Goal: Communication & Community: Answer question/provide support

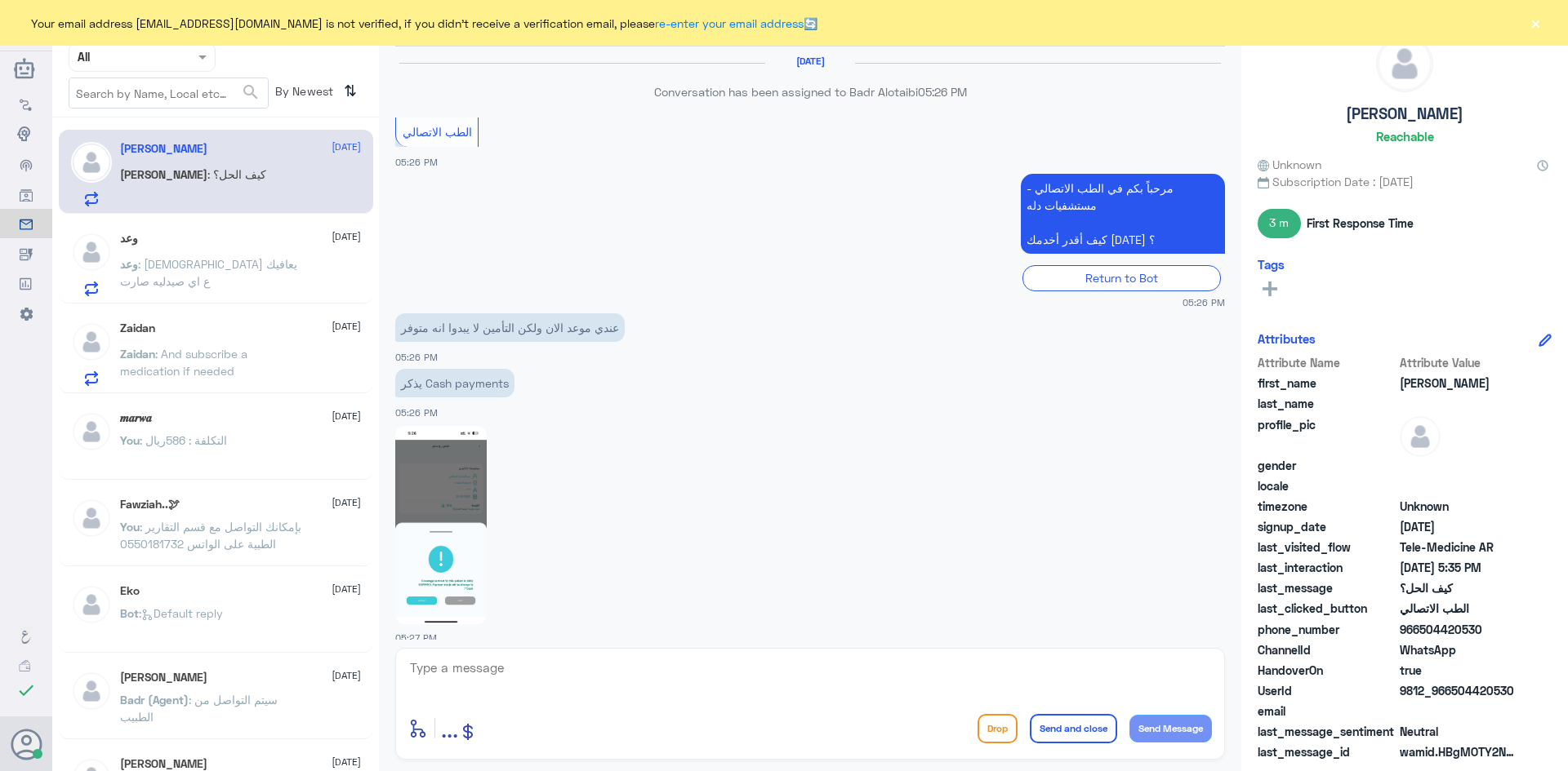
scroll to position [855, 0]
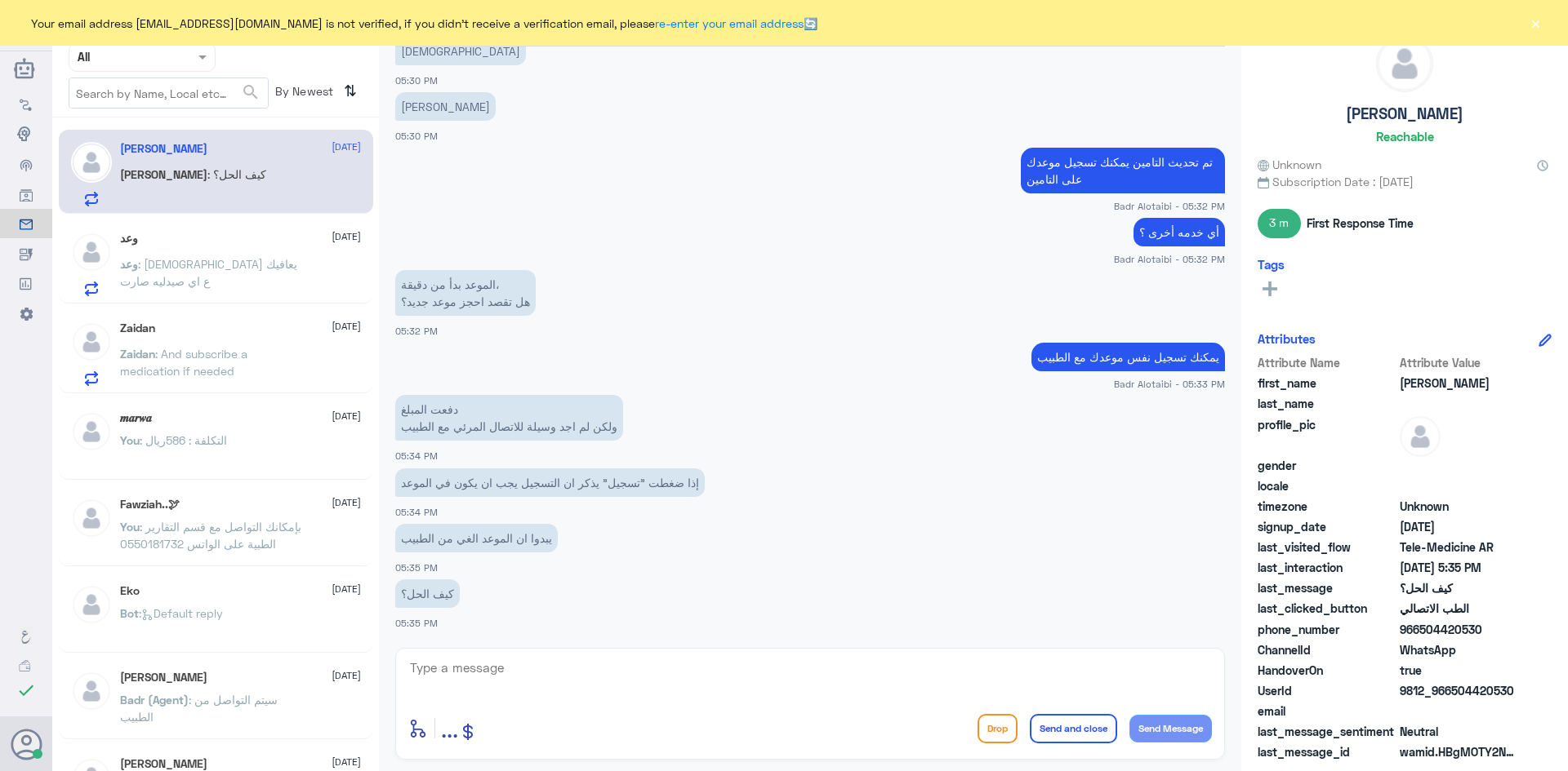
click at [187, 250] on div "وعد 3 September وعد : الله يعافيك ع اي صيدليه صارت" at bounding box center [240, 264] width 241 height 65
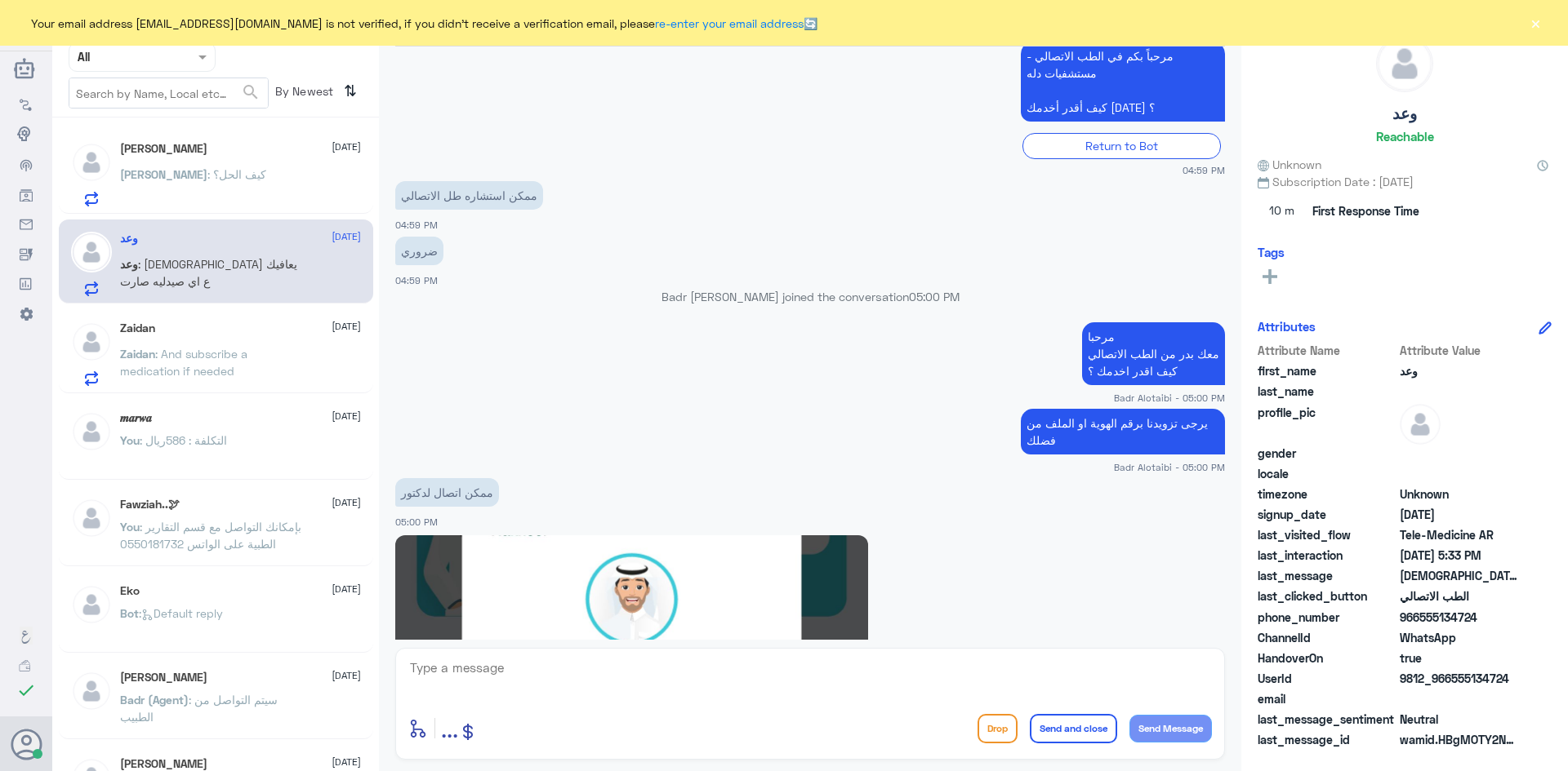
scroll to position [214, 0]
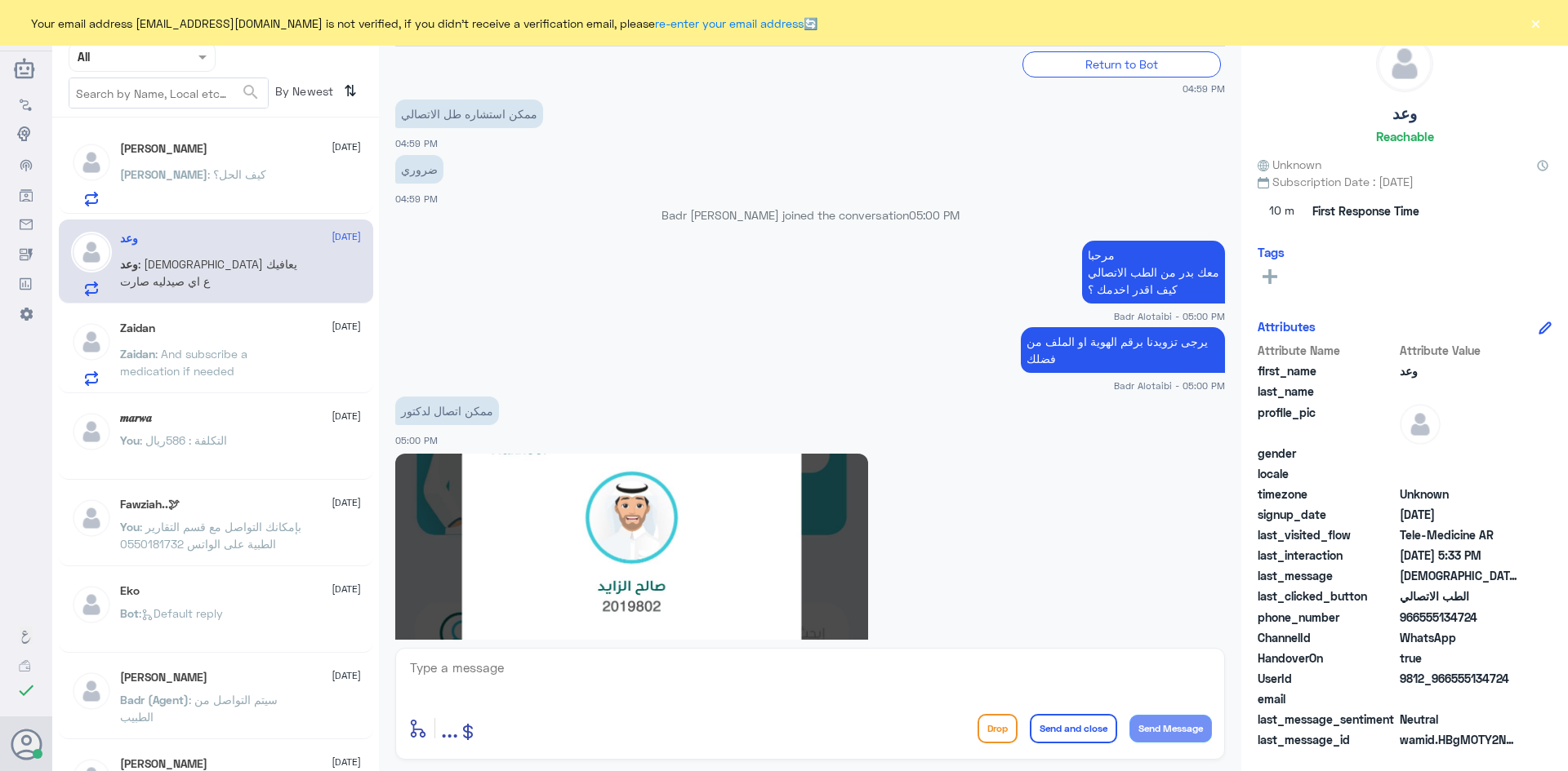
click at [218, 342] on div "Zaidan 3 September Zaidan : And subscribe a medication if needed" at bounding box center [240, 354] width 241 height 65
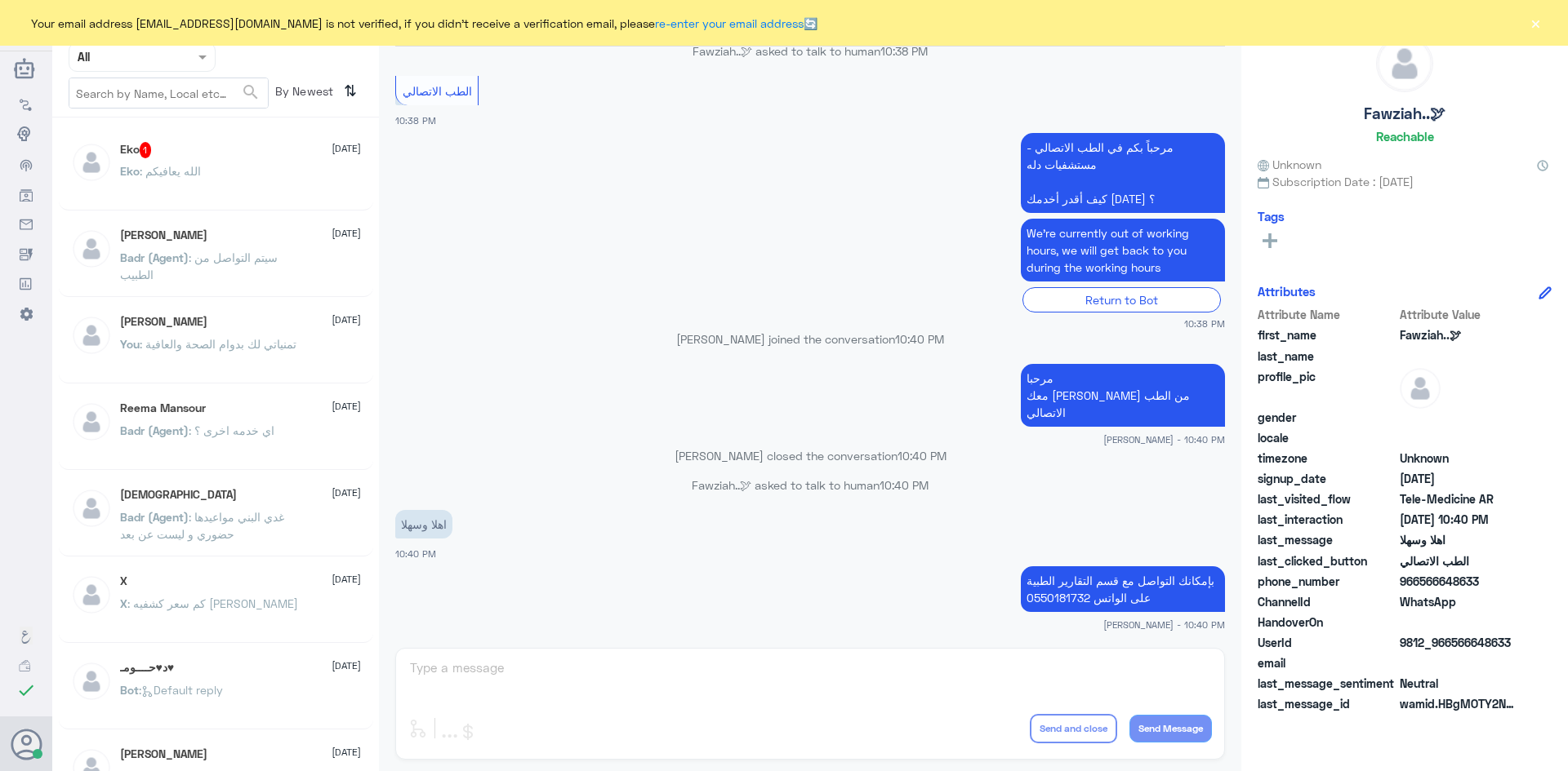
scroll to position [814, 0]
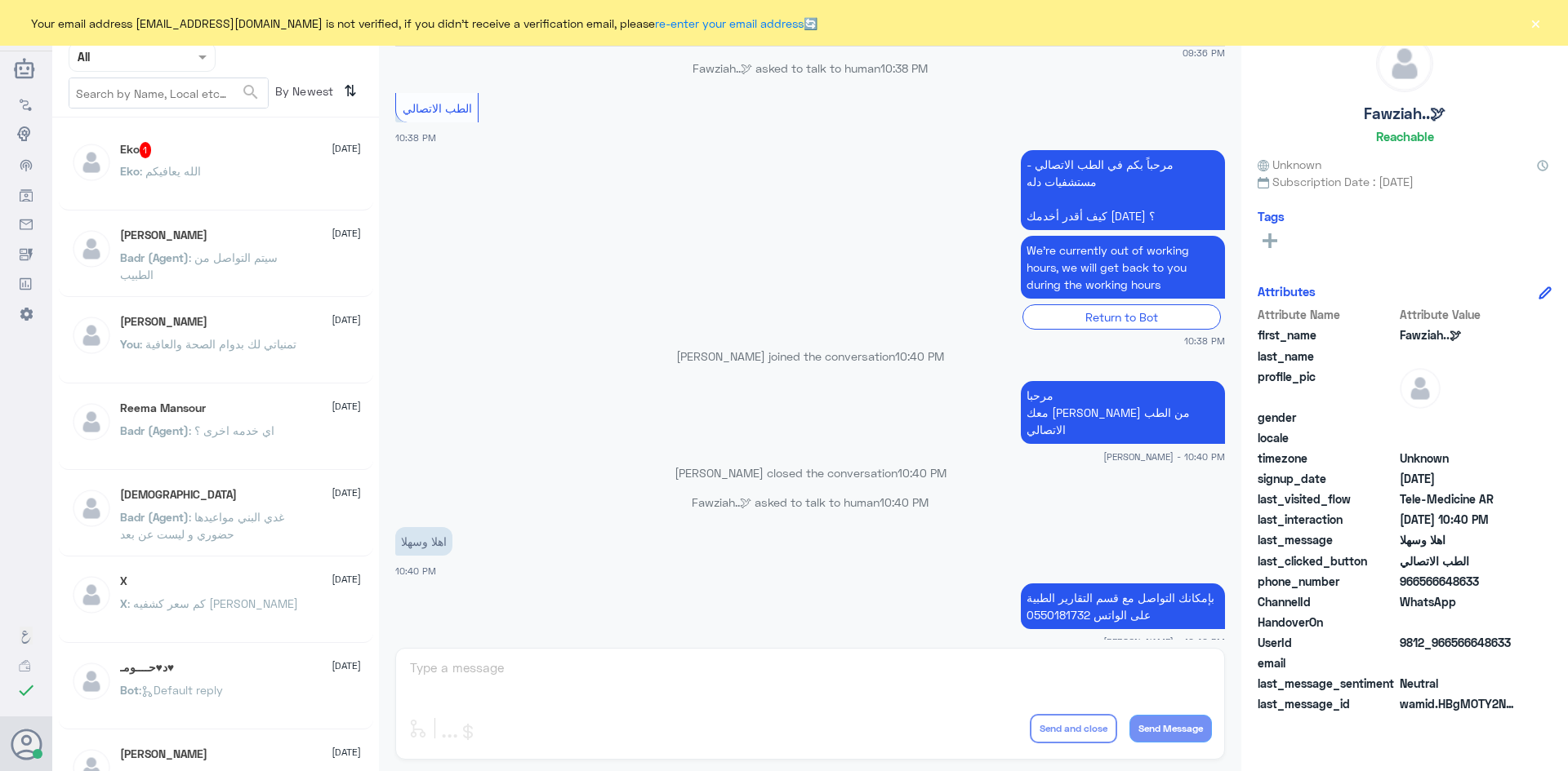
click at [210, 163] on div "Eko 1 3 September Eko : الله يعافيكم" at bounding box center [240, 173] width 241 height 61
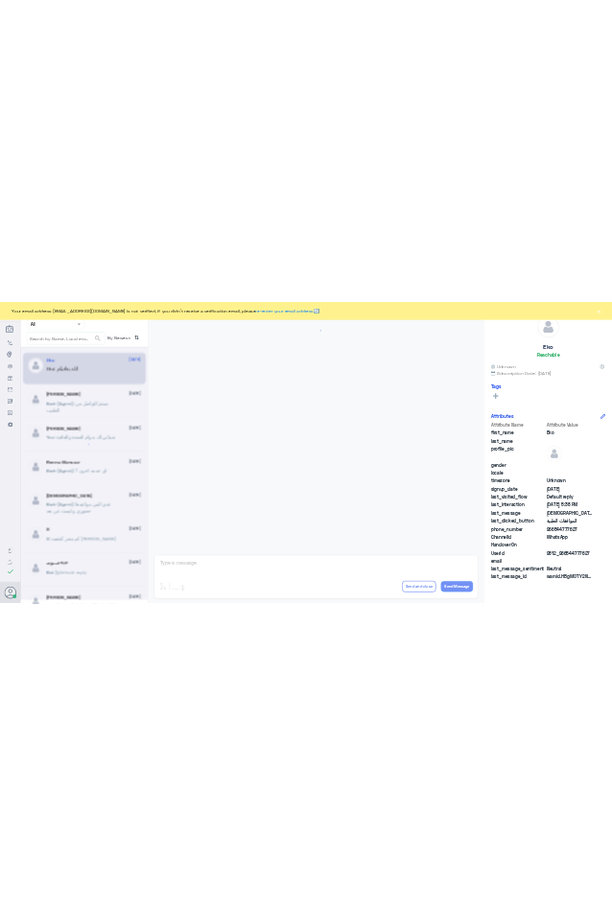
scroll to position [1832, 0]
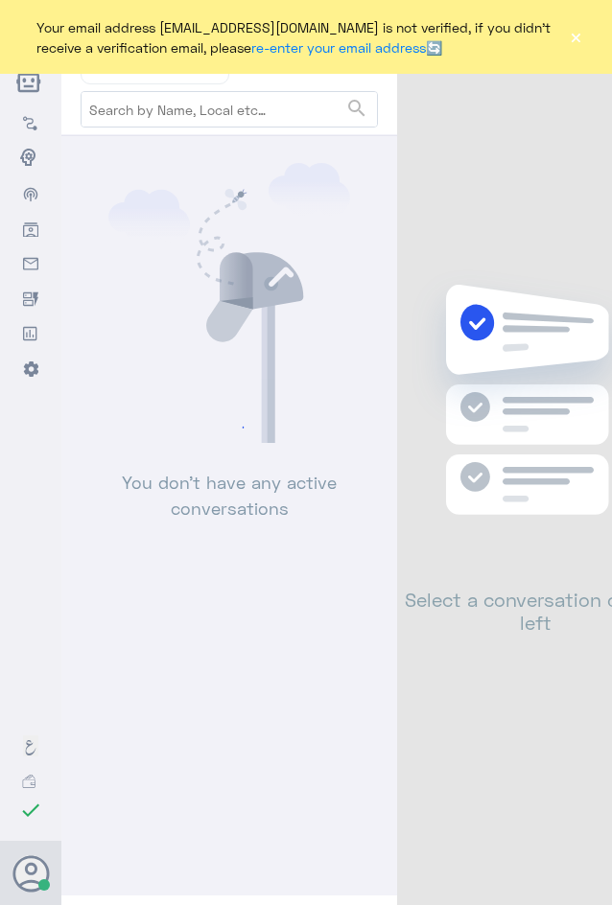
click at [573, 35] on button "×" at bounding box center [576, 37] width 14 height 19
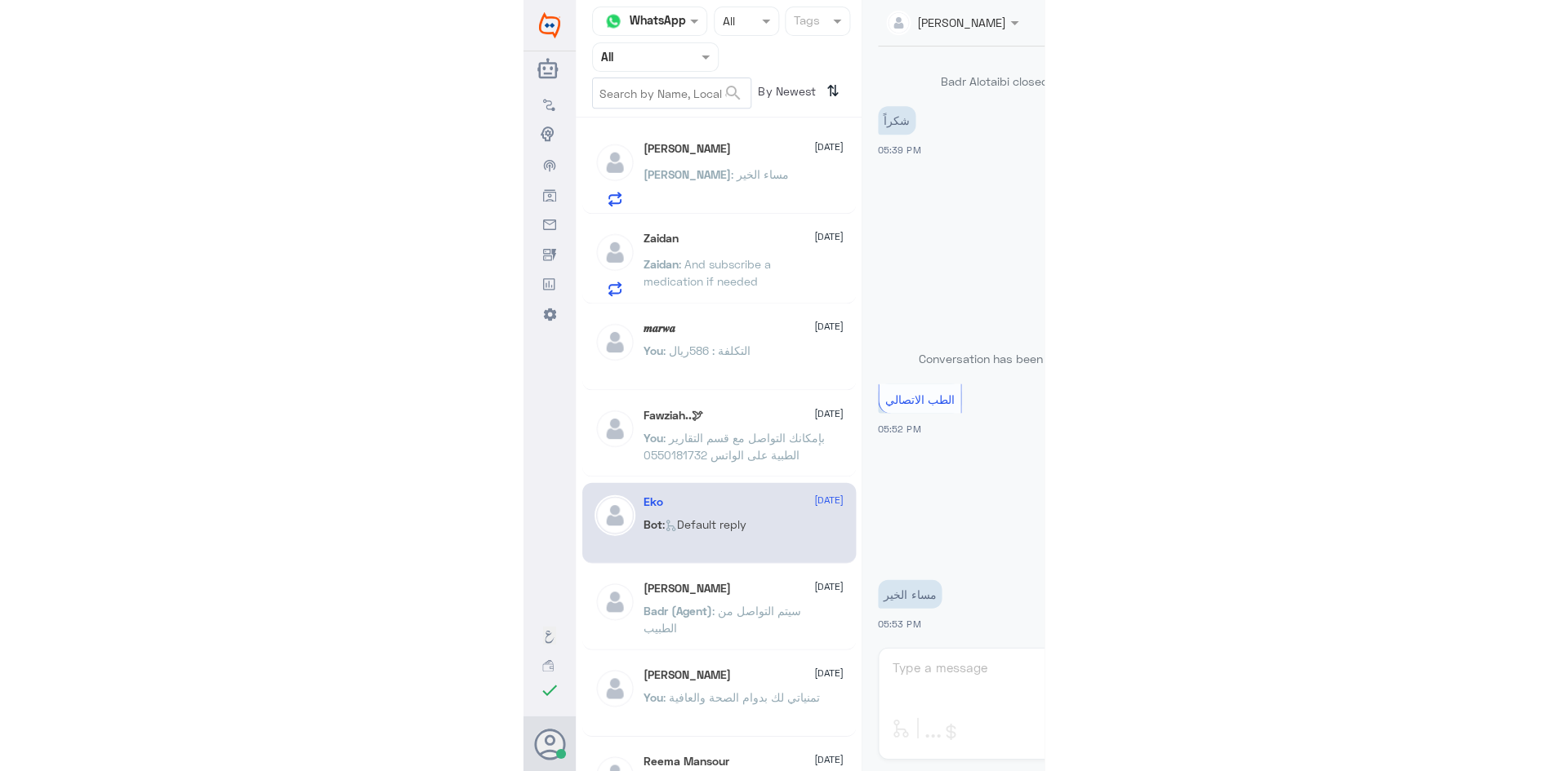
scroll to position [713, 0]
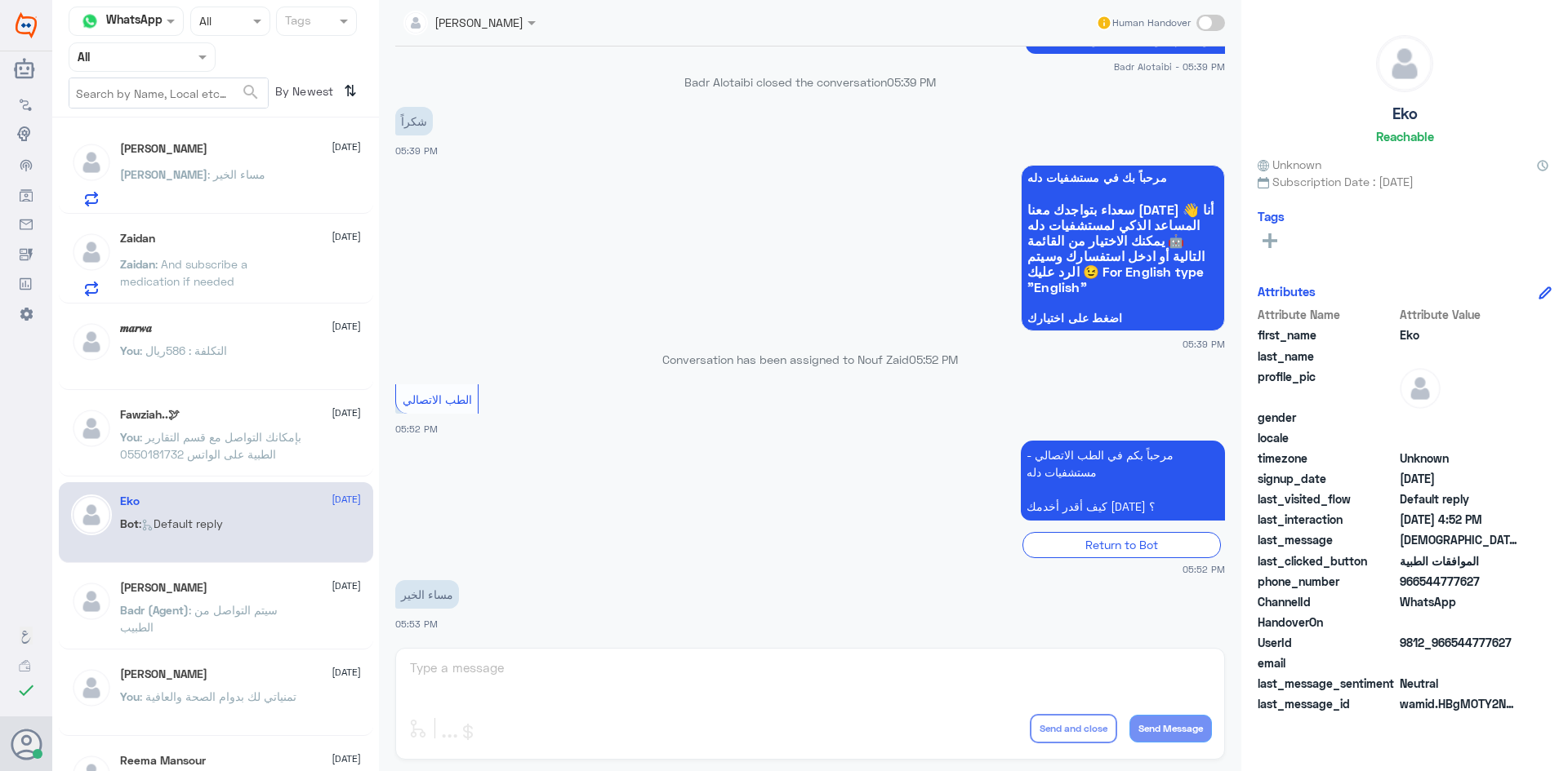
click at [208, 163] on div "Abdulrahman 3 September Abdulrahman : مساء الخير" at bounding box center [240, 174] width 241 height 65
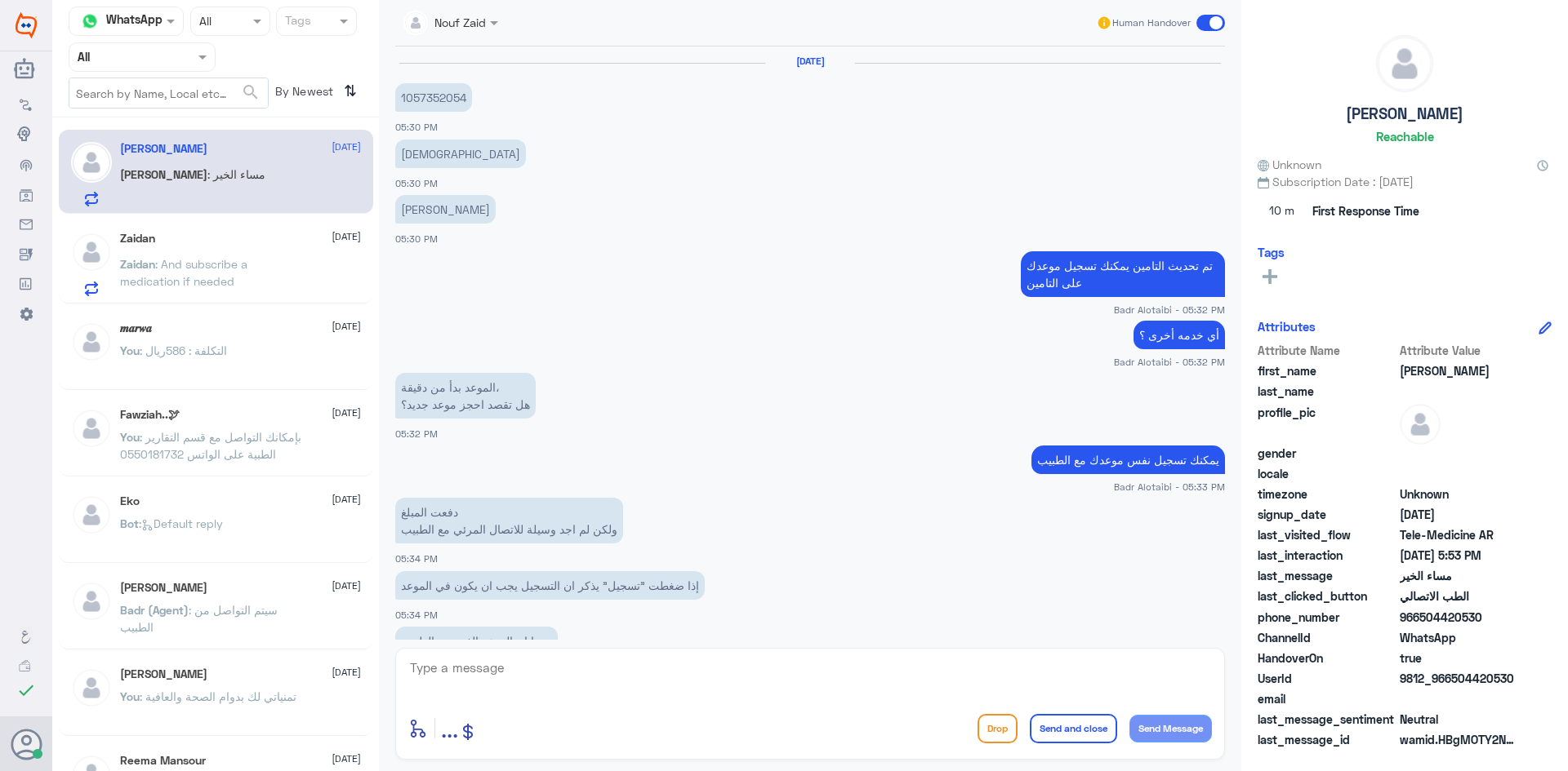
scroll to position [713, 0]
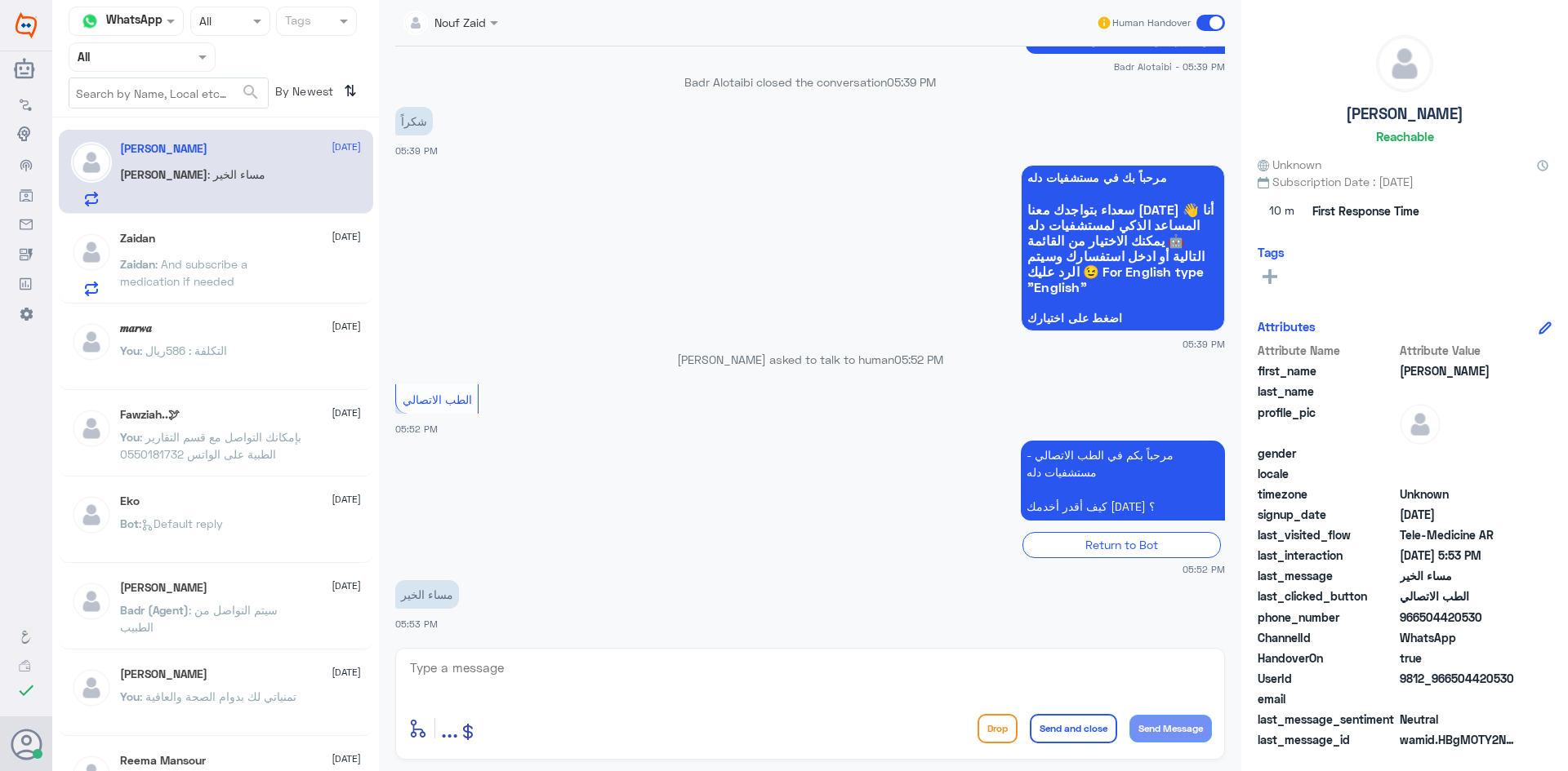
click at [520, 663] on textarea at bounding box center [810, 677] width 804 height 40
paste textarea "مرحبا معك عبدالكريم من الطب الاتصالي"
type textarea "مرحبا معك عبدالكريم من الطب الاتصالي"
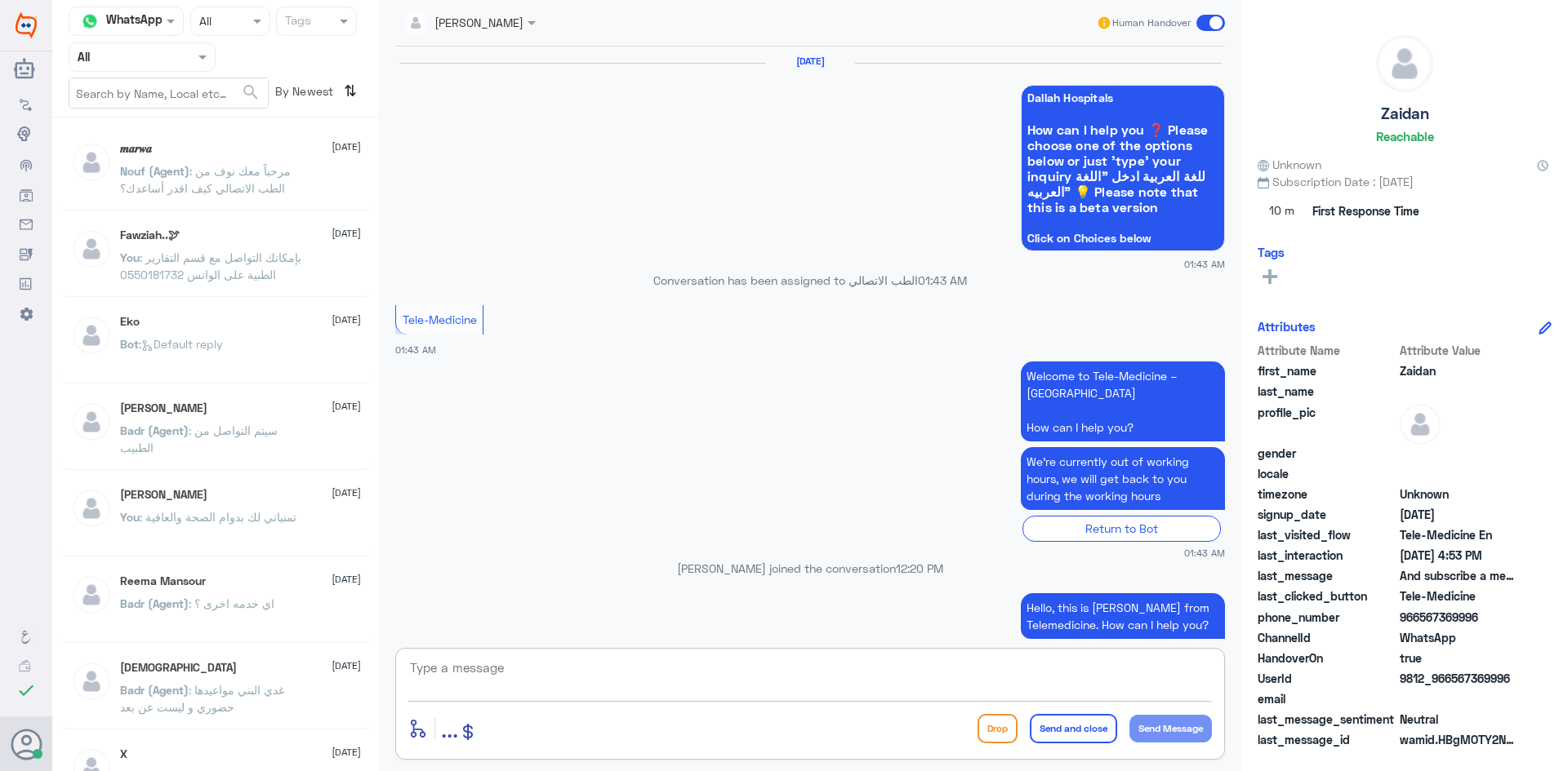
scroll to position [1001, 0]
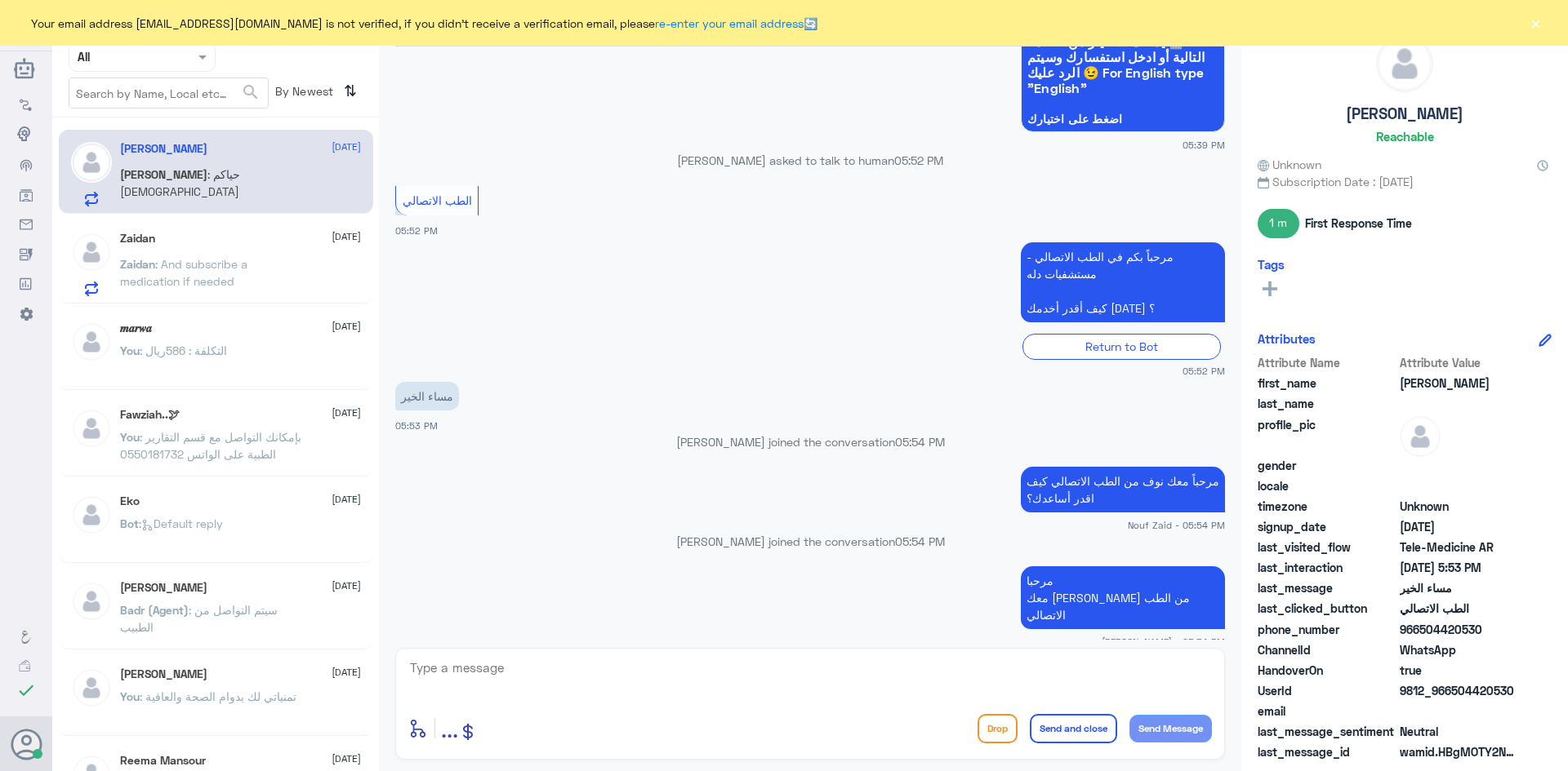
scroll to position [730, 0]
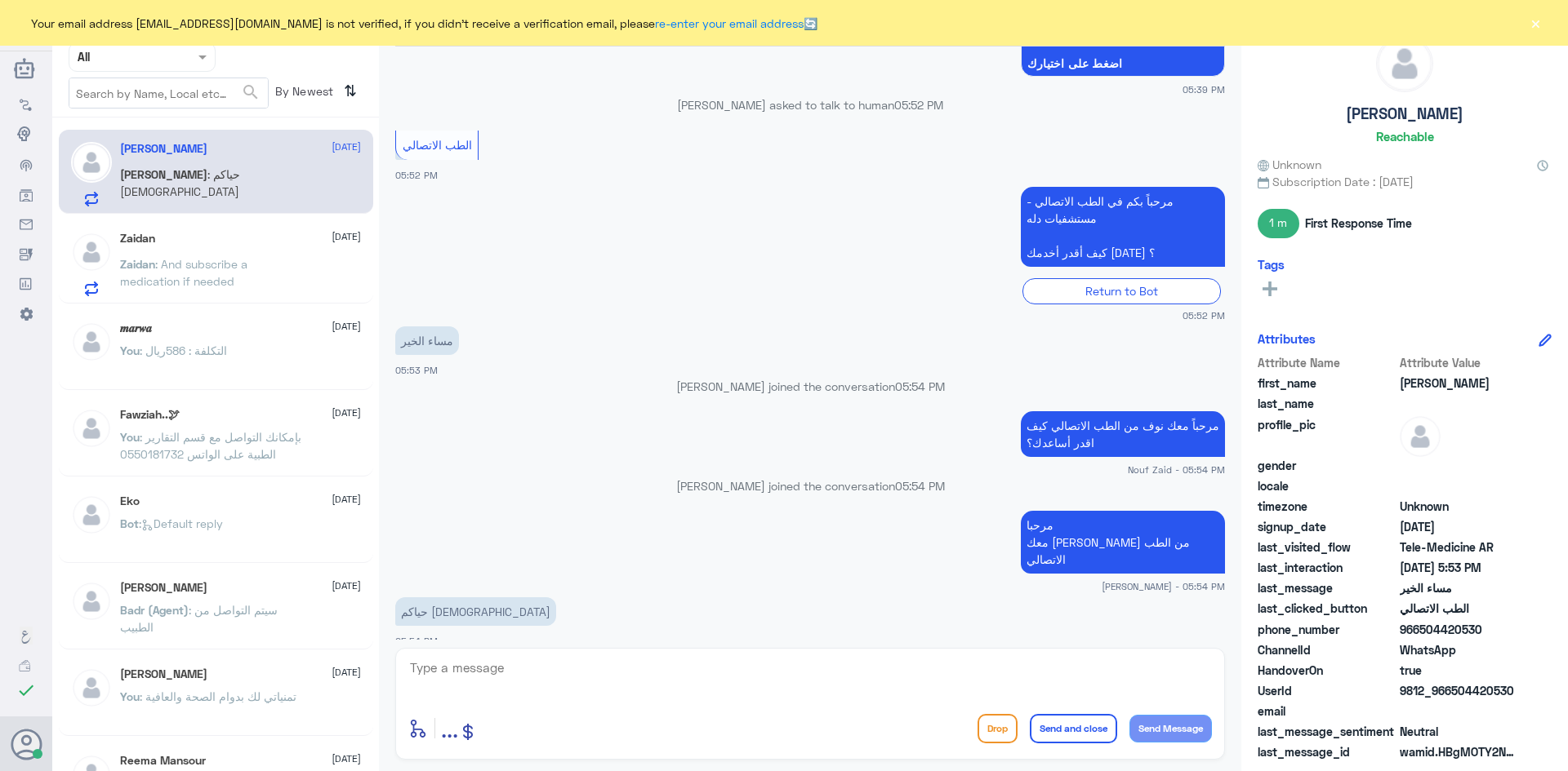
click at [278, 259] on p "Zaidan : And subscribe a medication if needed" at bounding box center [212, 276] width 184 height 41
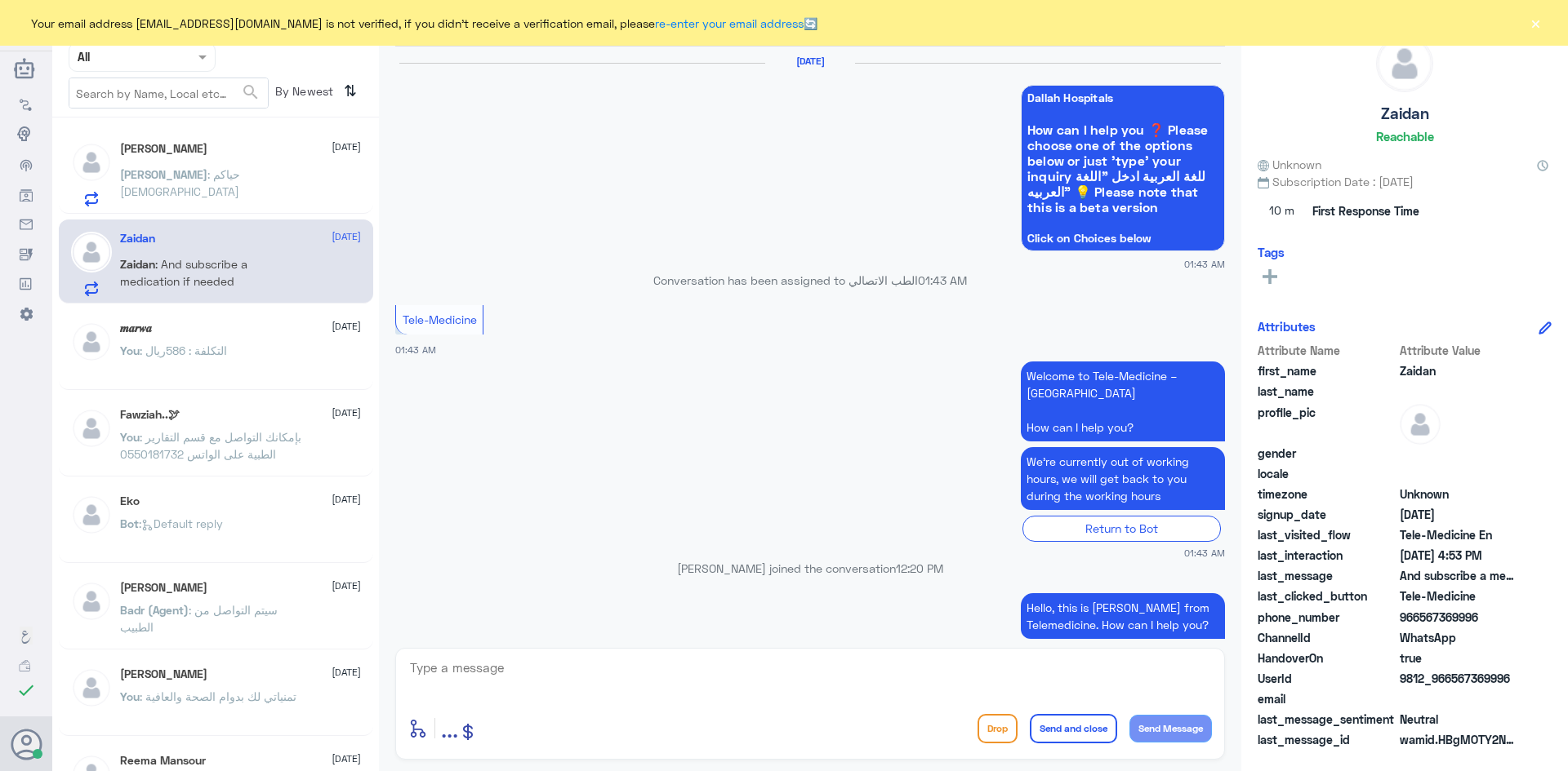
scroll to position [1001, 0]
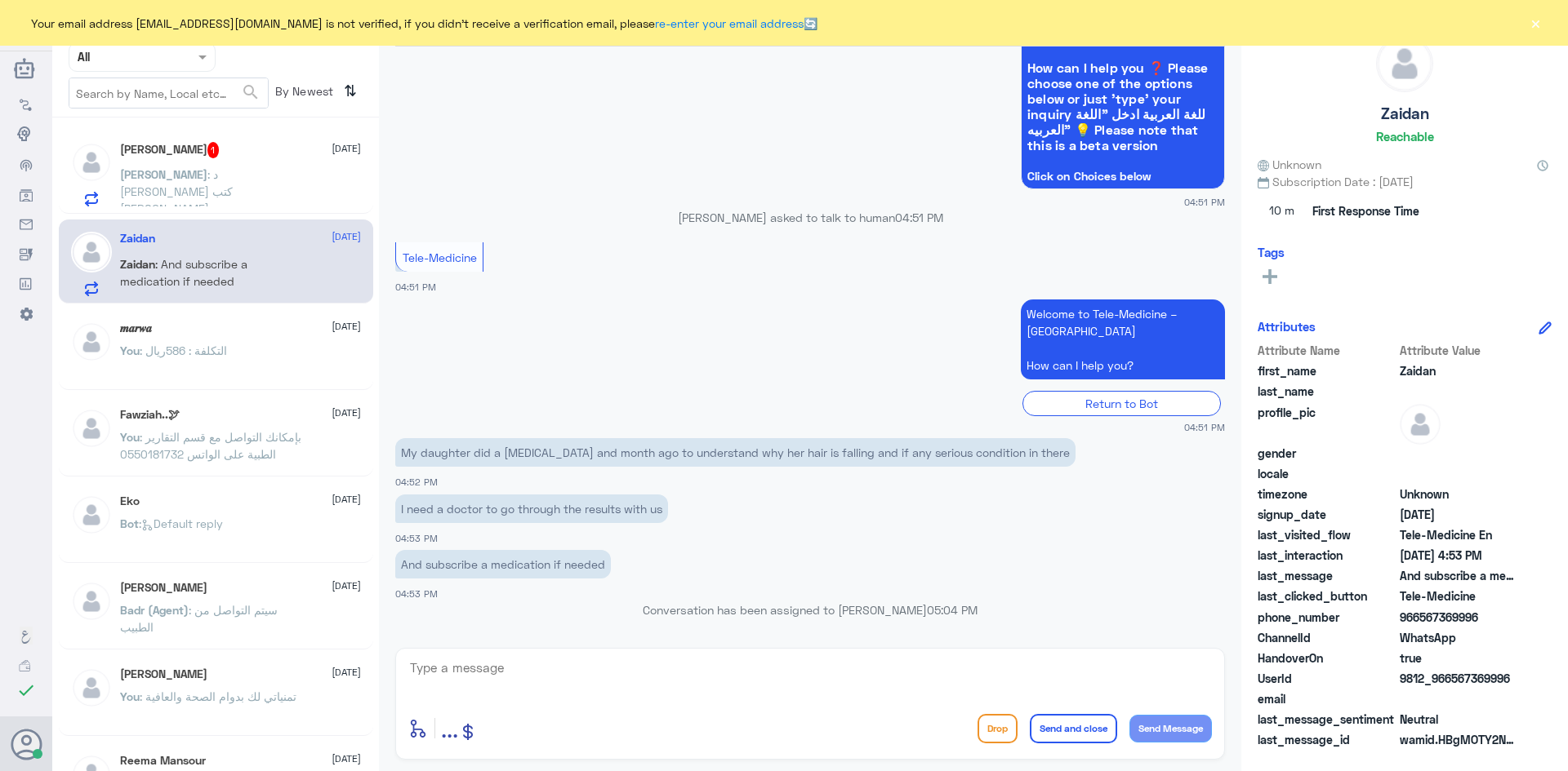
click at [267, 158] on div "[PERSON_NAME] 1 [DATE] [PERSON_NAME] : د [PERSON_NAME] كتب [PERSON_NAME]" at bounding box center [240, 174] width 241 height 65
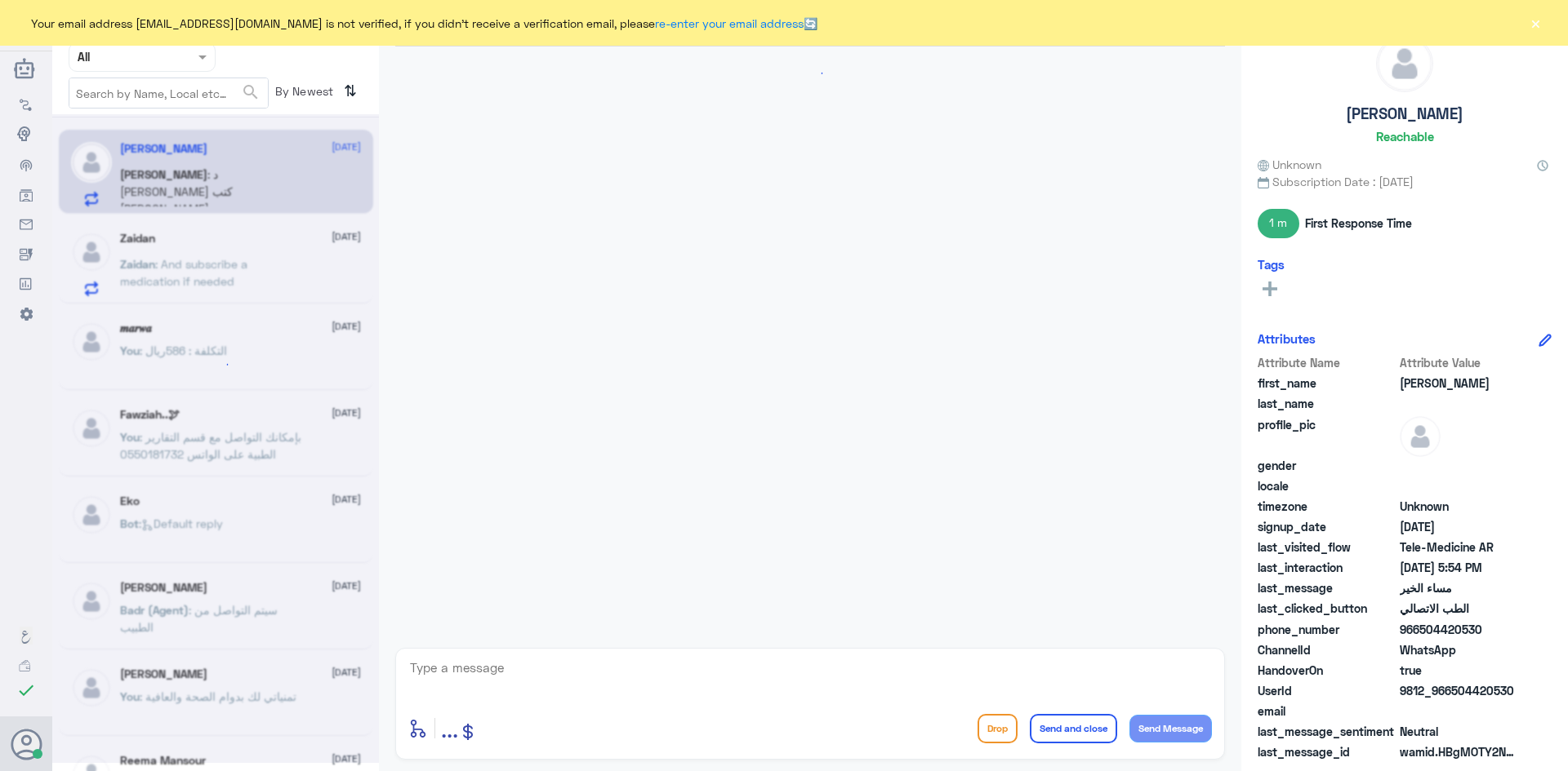
scroll to position [661, 0]
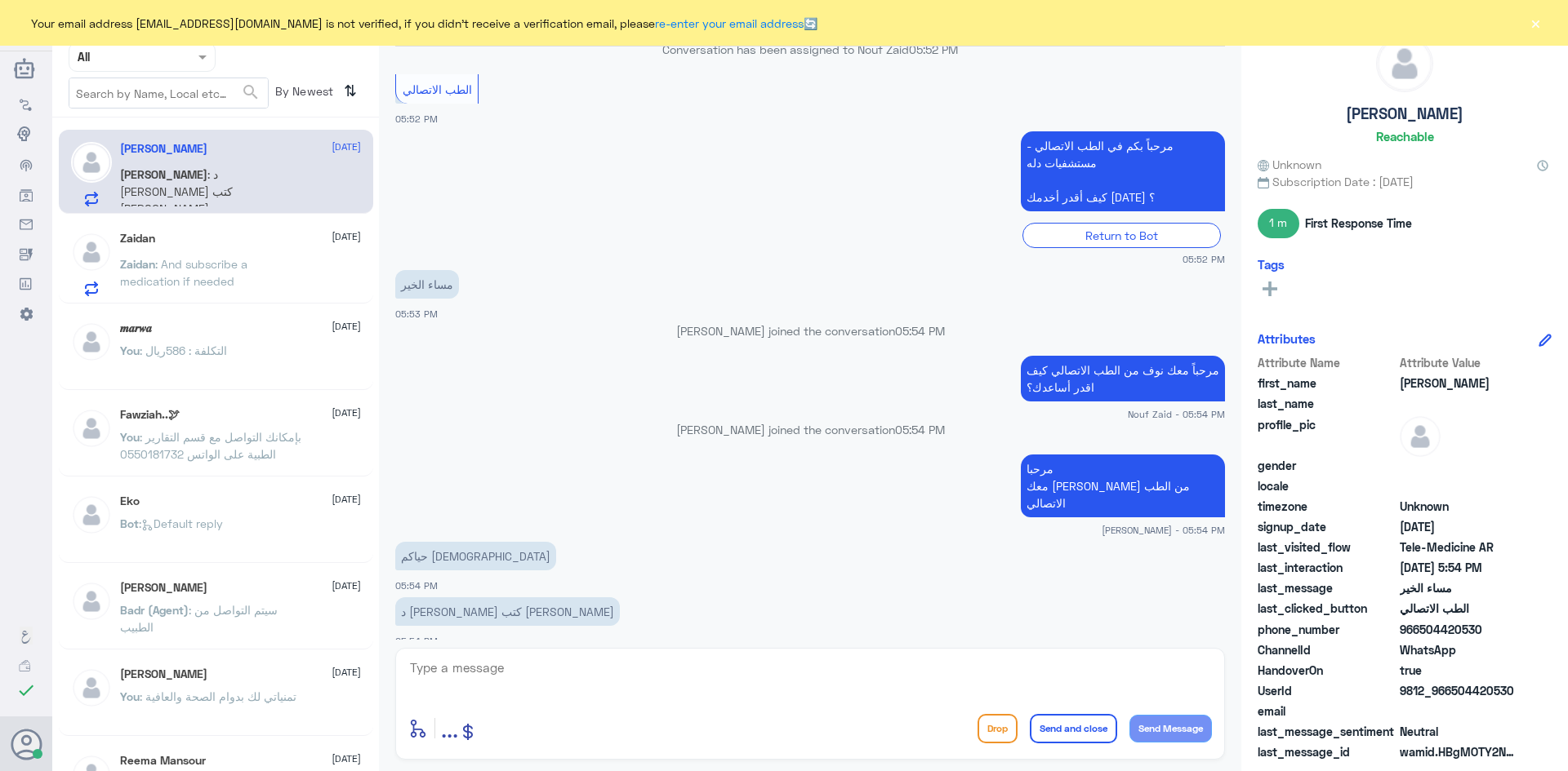
click at [559, 670] on textarea at bounding box center [810, 677] width 804 height 40
type textarea "تمام"
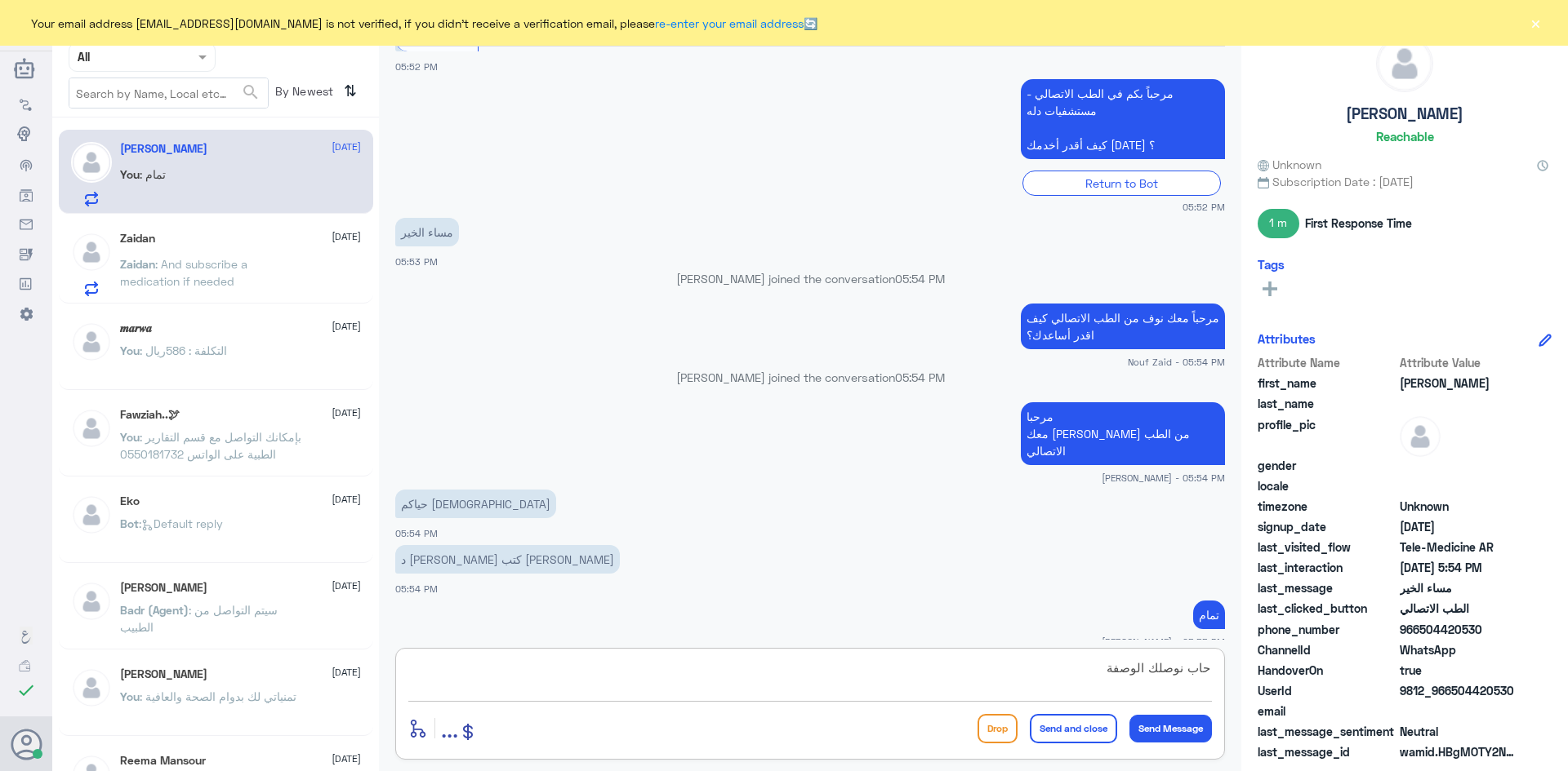
type textarea "حاب نوصلك الوصفة ؟"
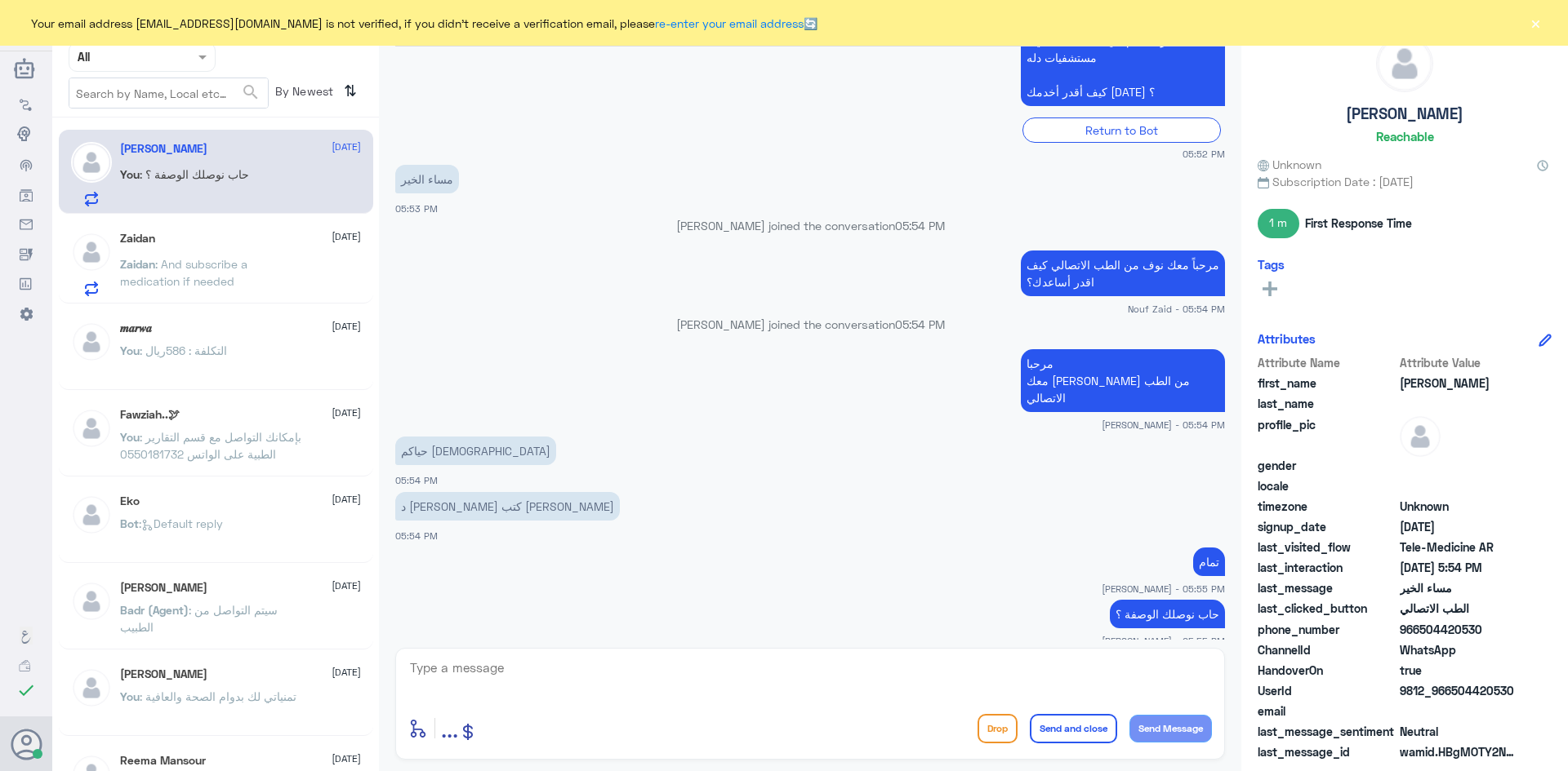
click at [305, 270] on div "Zaidan : And subscribe a medication if needed" at bounding box center [240, 277] width 241 height 37
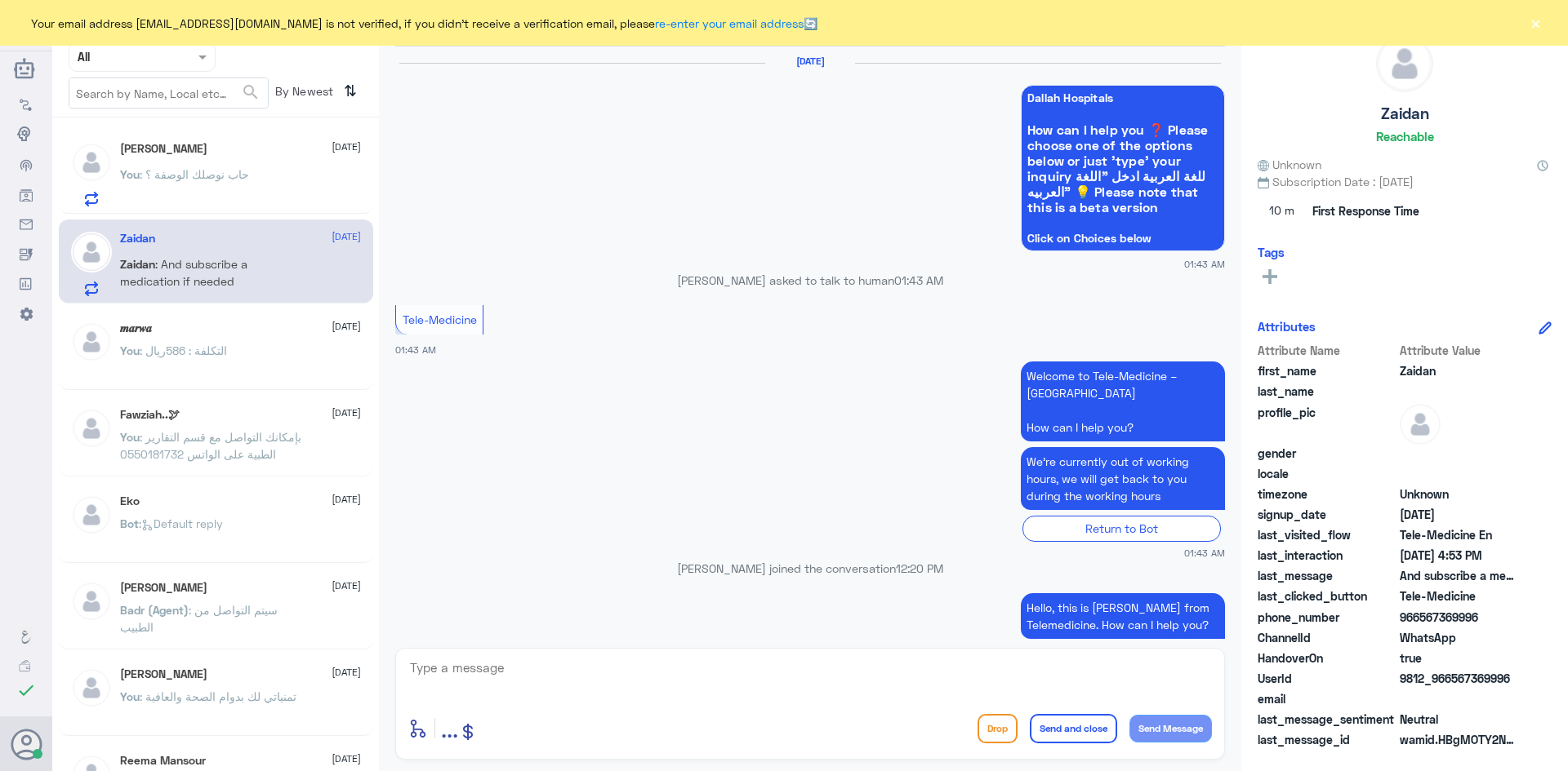
scroll to position [1001, 0]
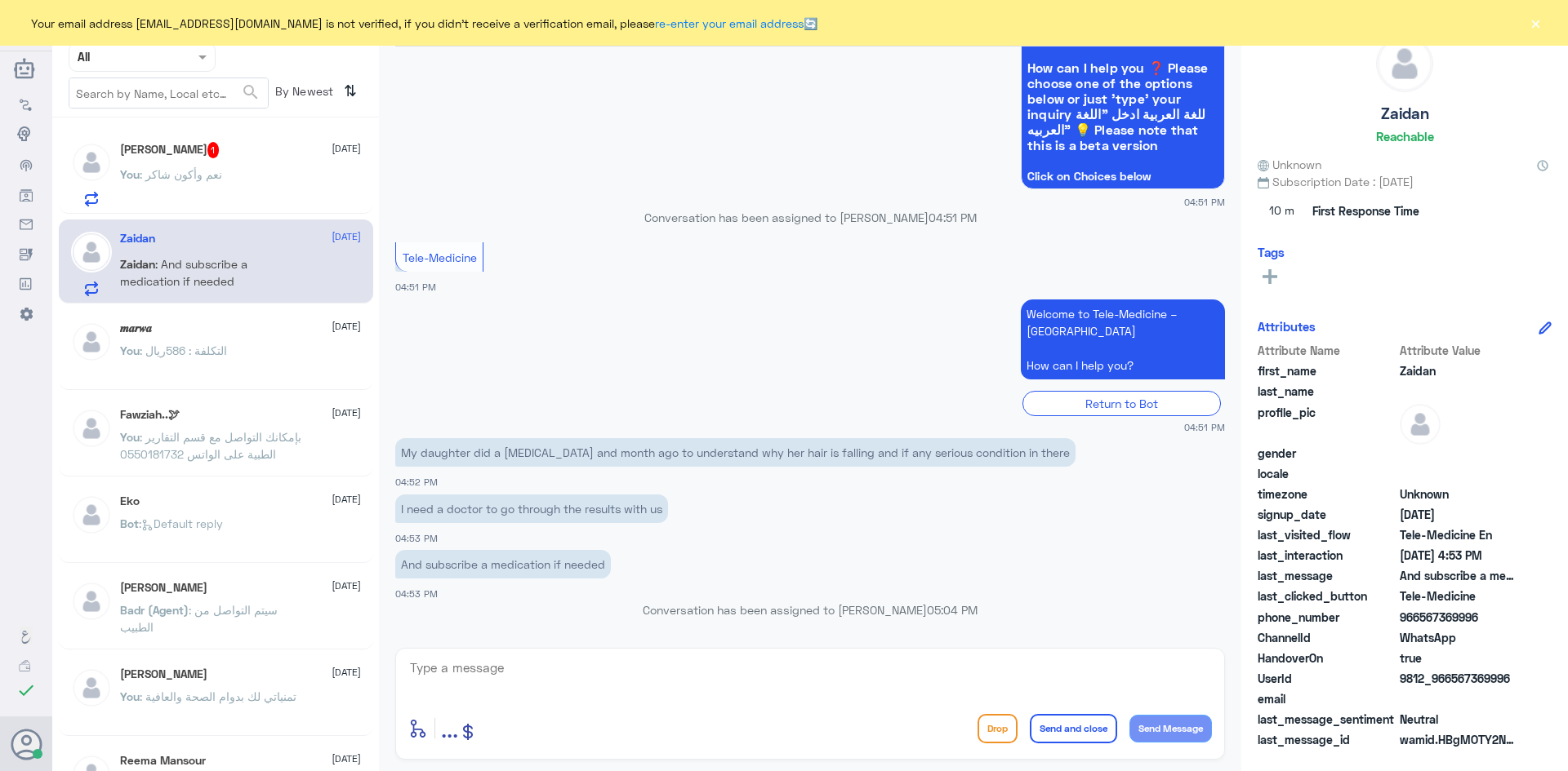
click at [272, 190] on div "You : نعم وأكون شاكر" at bounding box center [240, 188] width 241 height 37
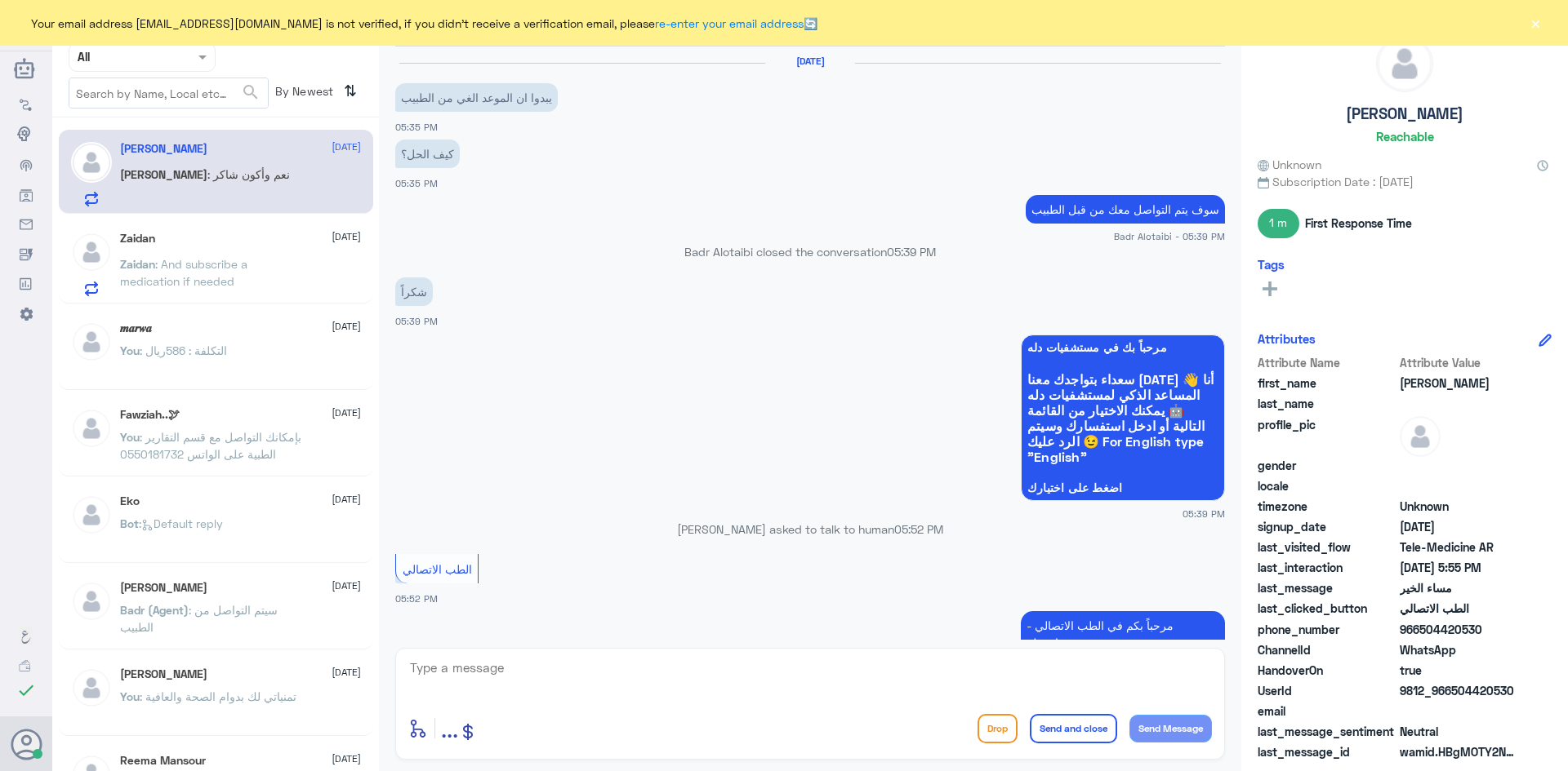
scroll to position [641, 0]
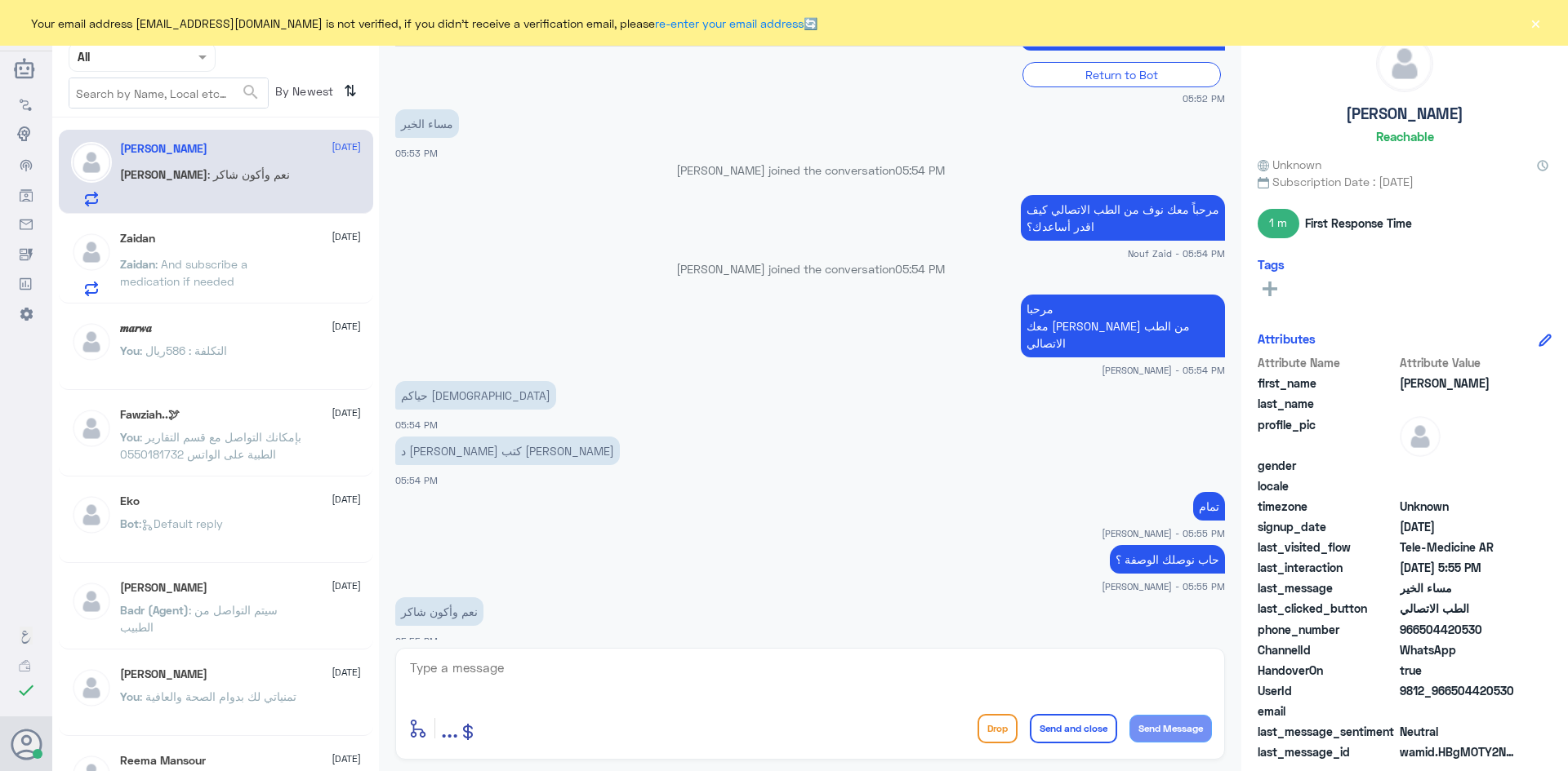
click at [672, 681] on textarea at bounding box center [810, 677] width 804 height 40
type textarea "ابشر"
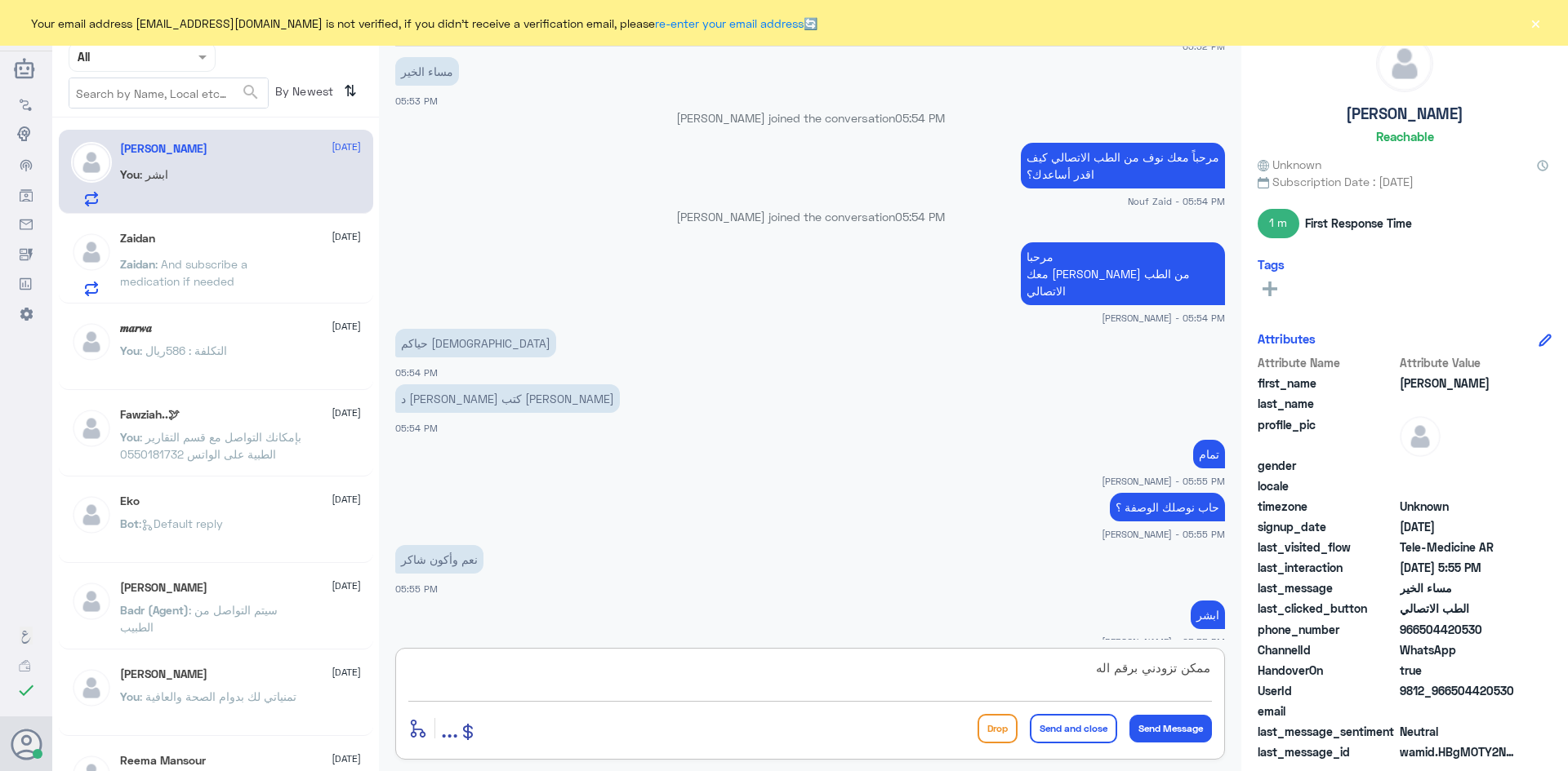
scroll to position [750, 0]
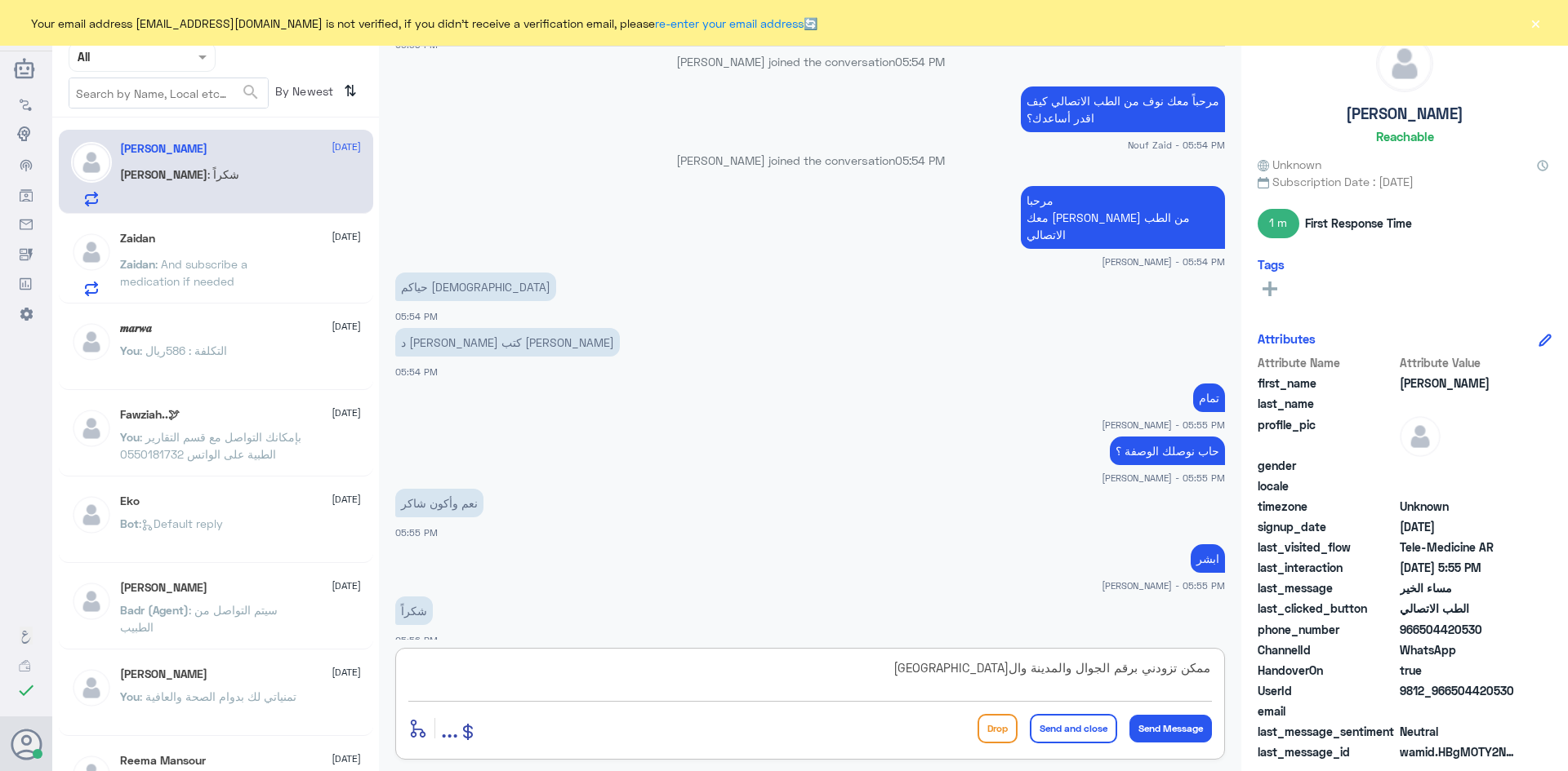
type textarea "ممكن تزودني برقم الجوال والمدينة وال[GEOGRAPHIC_DATA]"
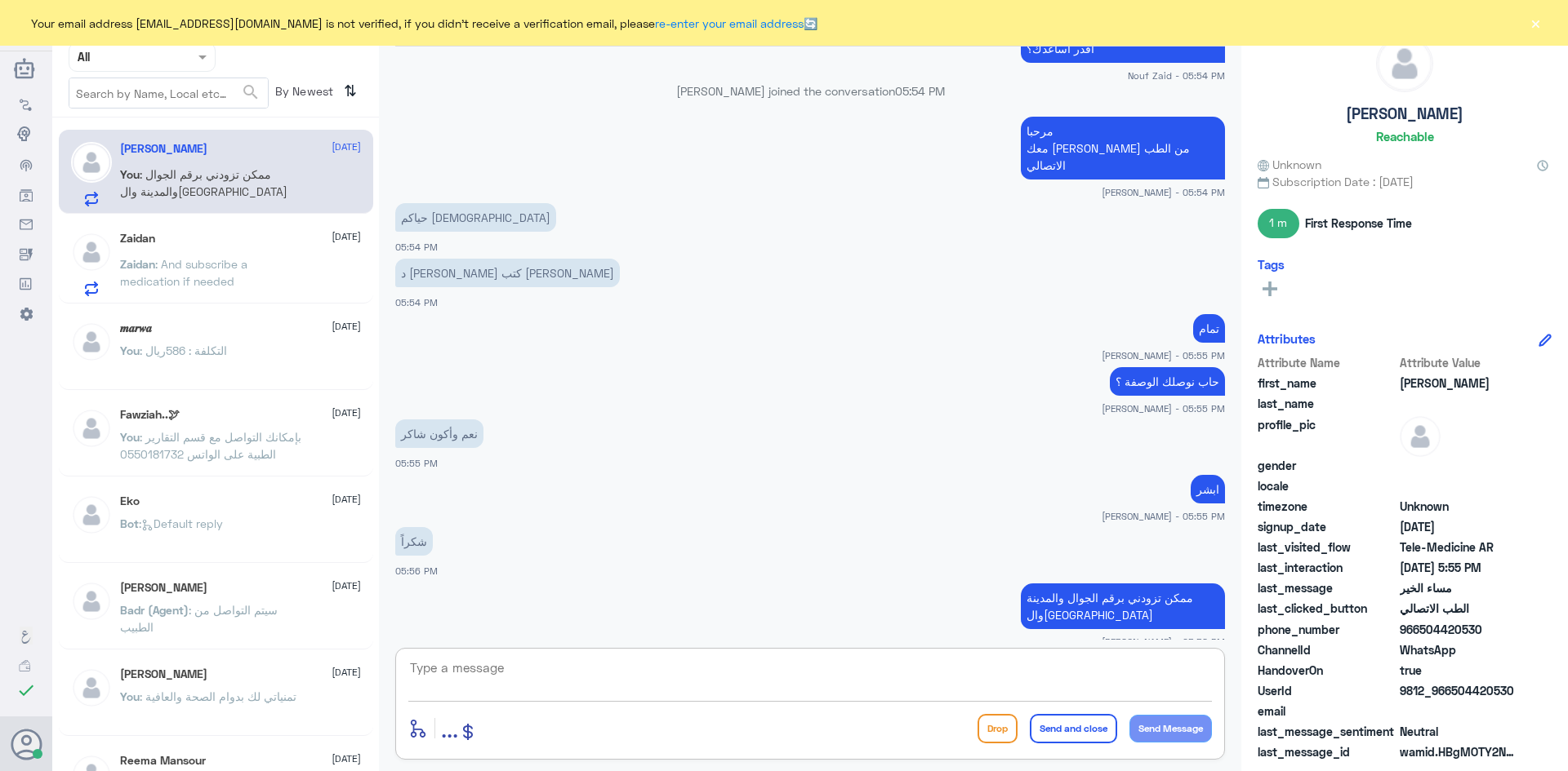
click at [201, 242] on div "Zaidan [DATE]" at bounding box center [240, 238] width 241 height 14
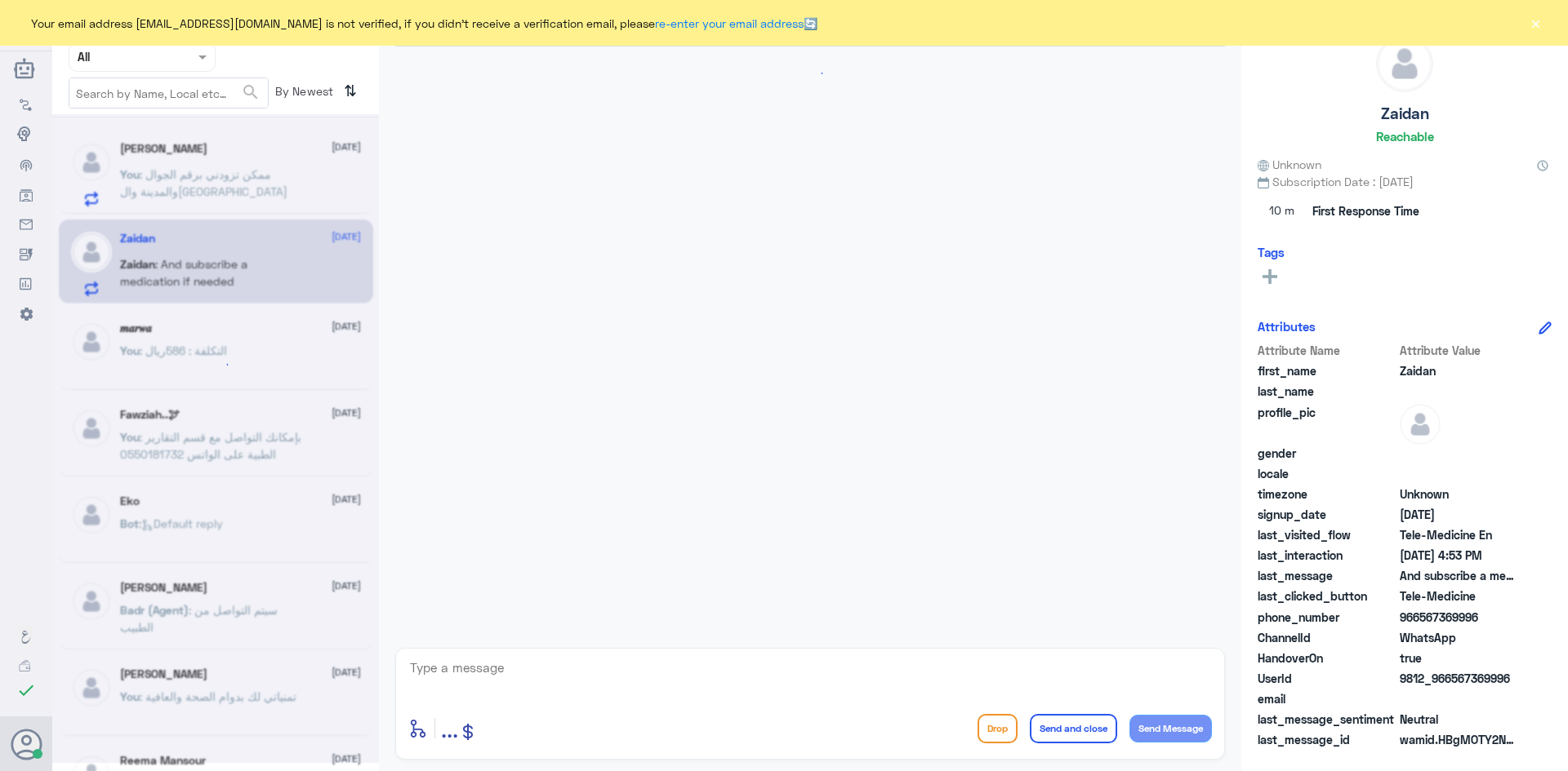
scroll to position [1001, 0]
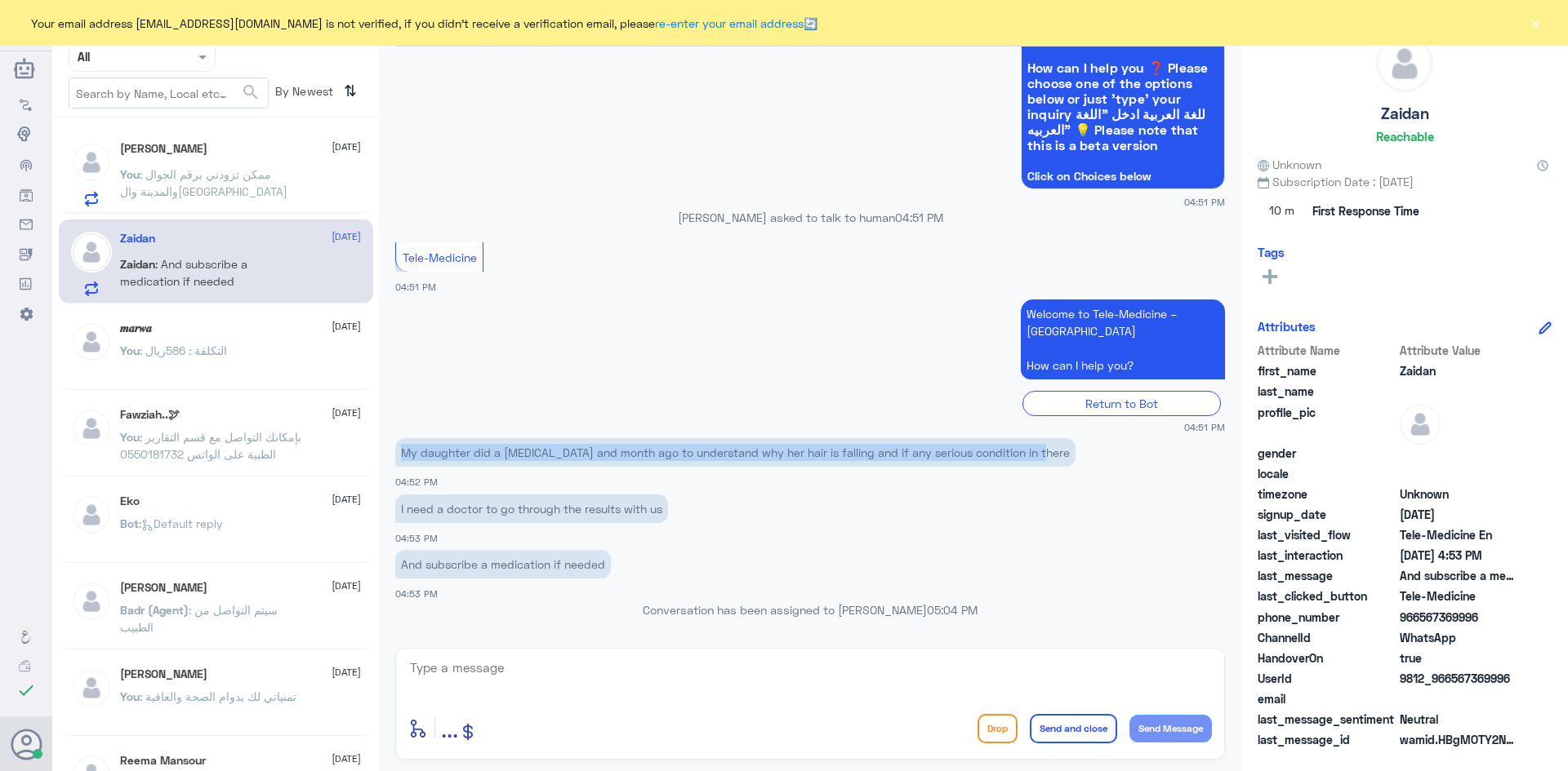
drag, startPoint x: 1044, startPoint y: 451, endPoint x: 396, endPoint y: 444, distance: 648.0
click at [396, 444] on p "My daughter did a [MEDICAL_DATA] and month ago to understand why her hair is fa…" at bounding box center [735, 453] width 680 height 29
copy p "My daughter did a [MEDICAL_DATA] and month ago to understand why her hair is fa…"
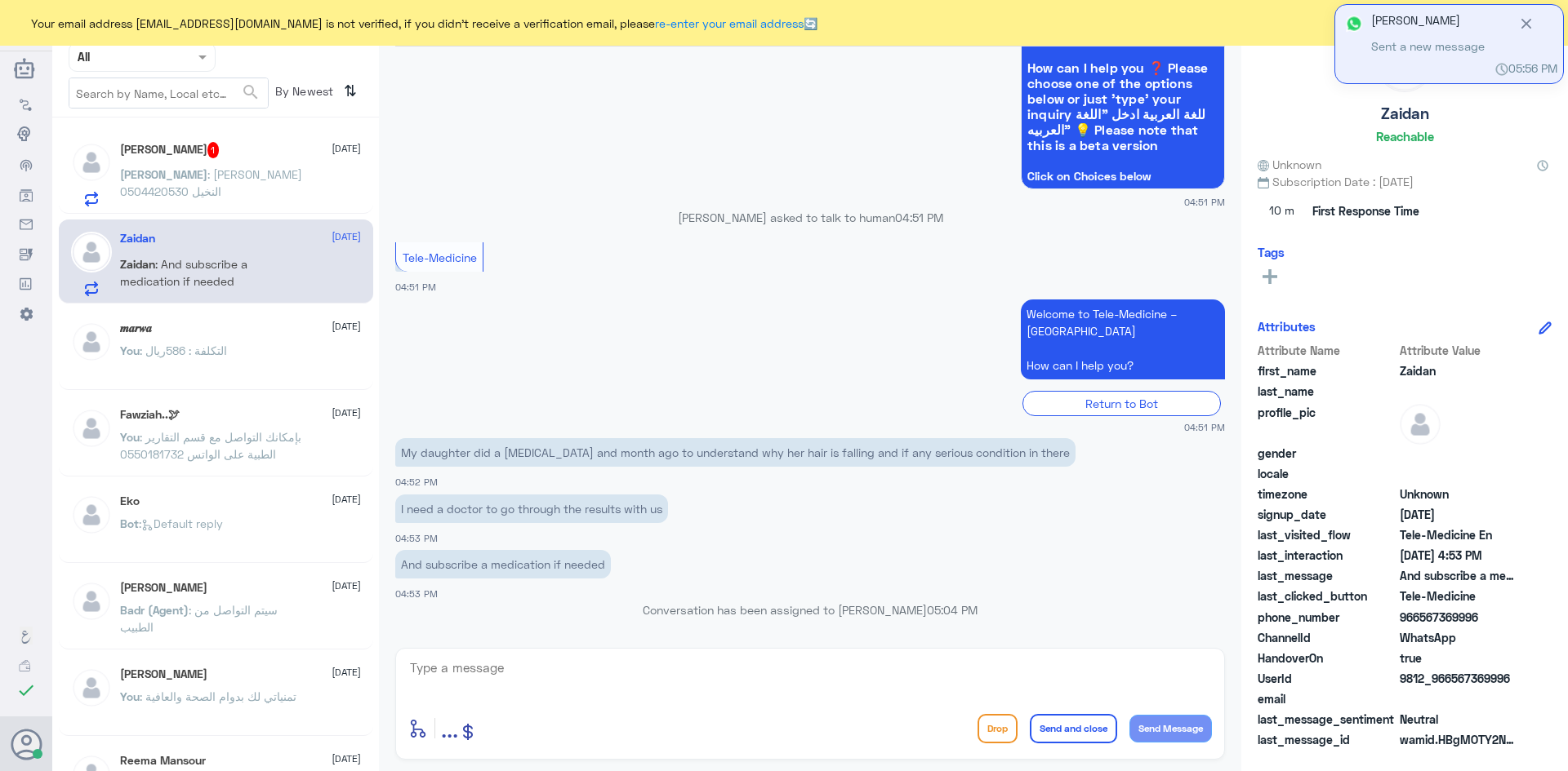
click at [245, 180] on span ": [PERSON_NAME] النخيل 0504420530" at bounding box center [211, 183] width 182 height 31
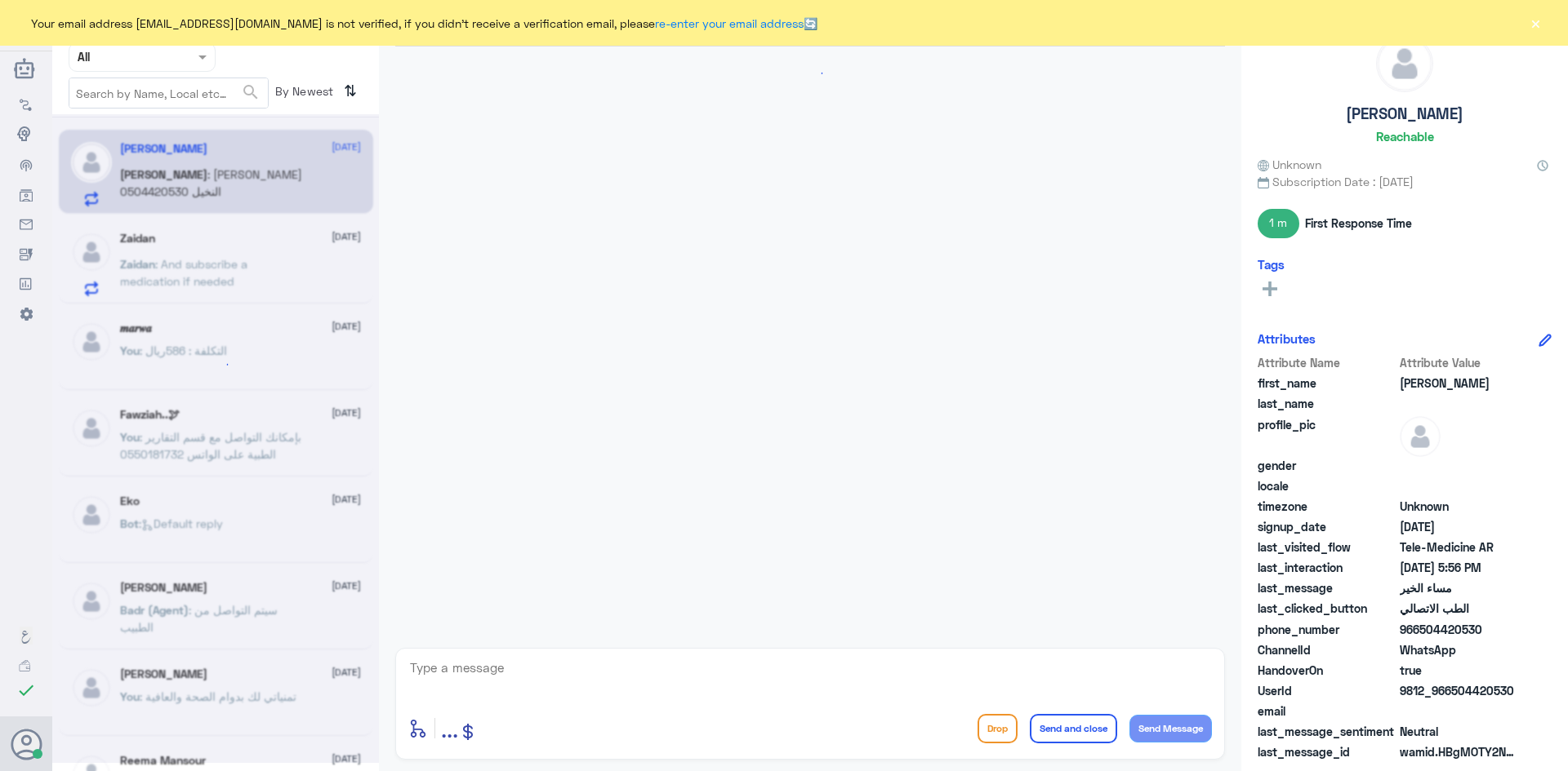
scroll to position [715, 0]
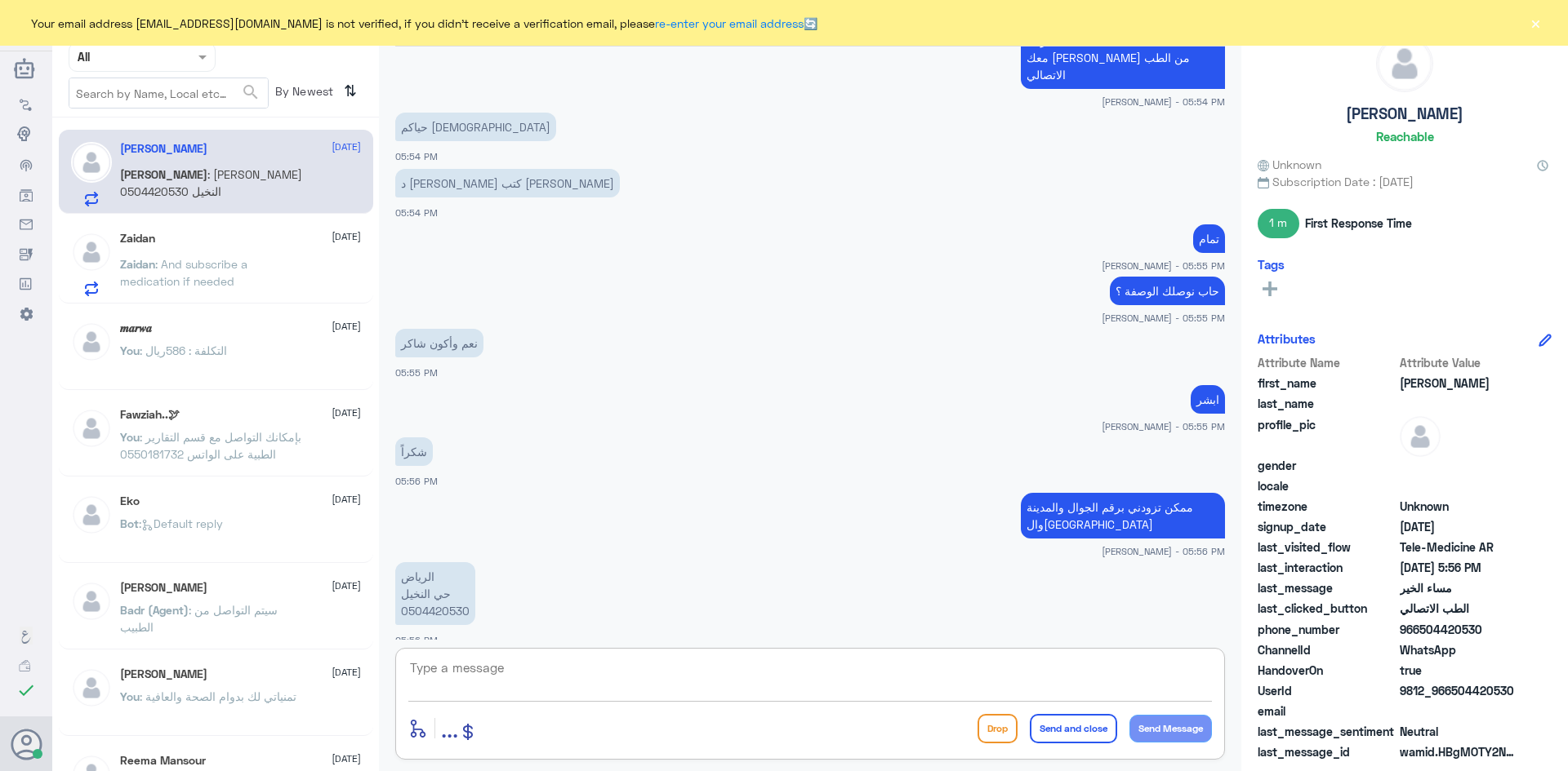
click at [594, 668] on textarea at bounding box center [810, 677] width 804 height 40
type textarea "ابشر بيتواصلون معك [DATE] او بكرة بإذن الله"
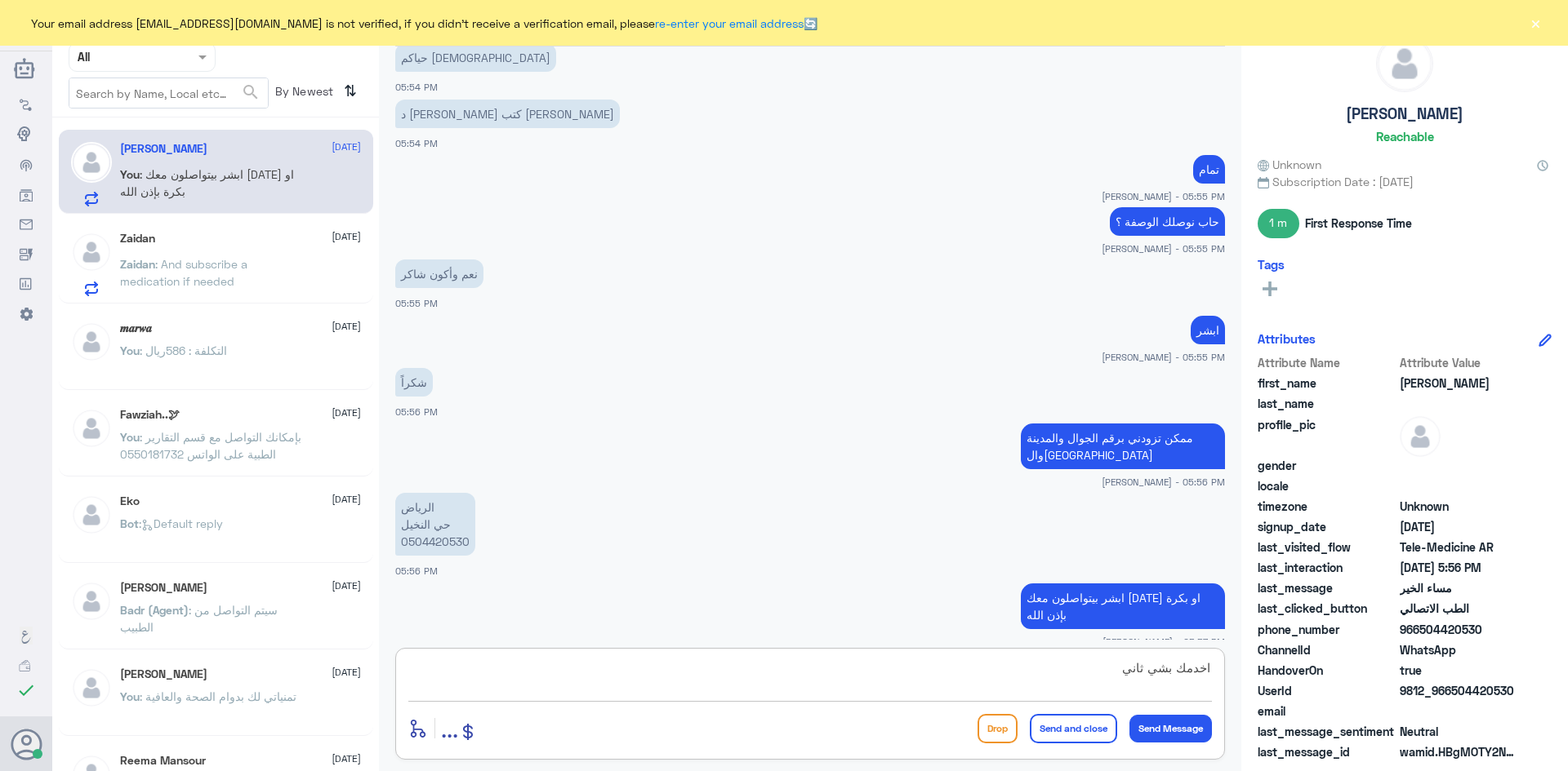
type textarea "اخدمك بشي ثاني ؟"
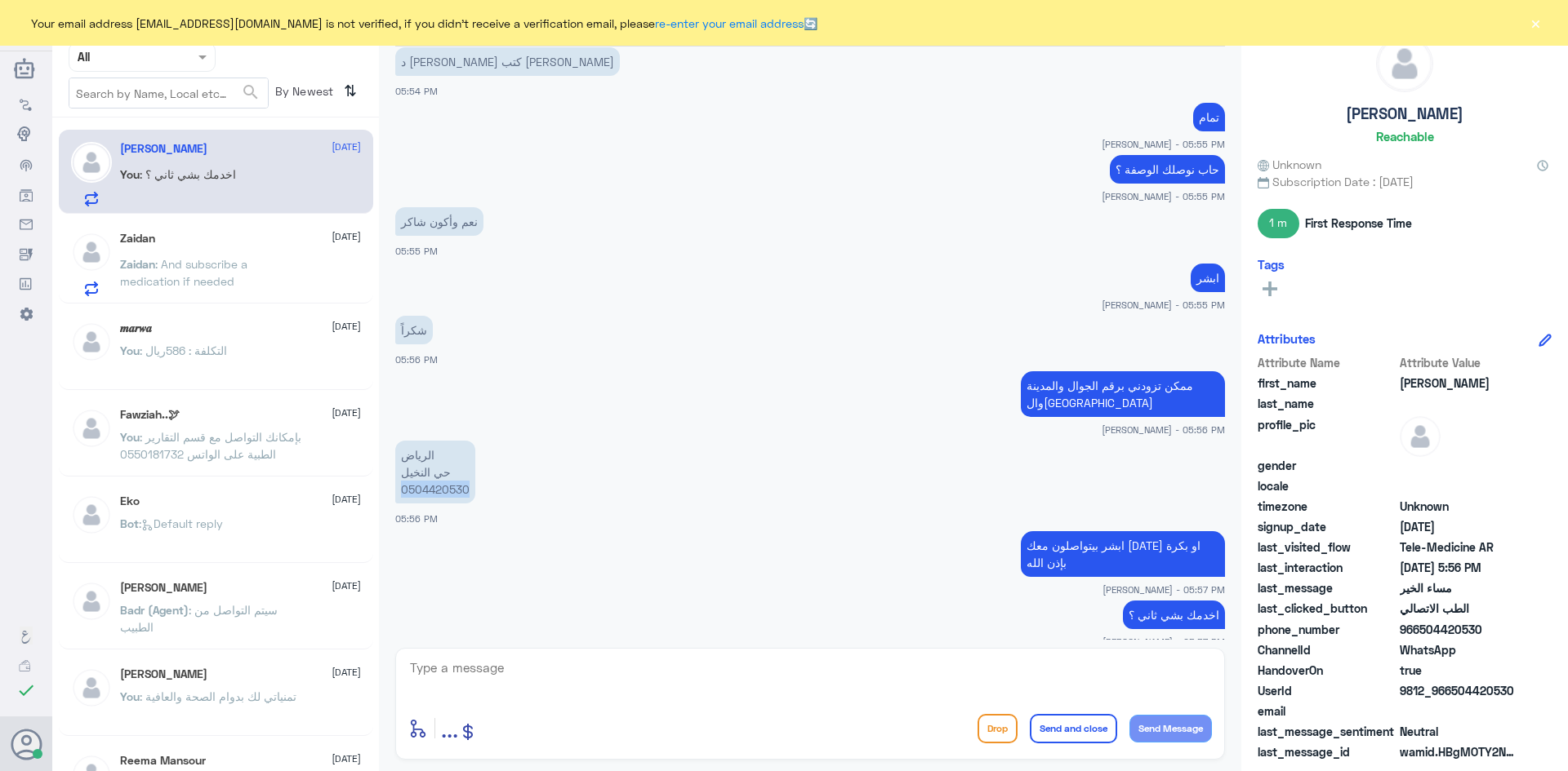
drag, startPoint x: 470, startPoint y: 470, endPoint x: 396, endPoint y: 477, distance: 74.3
click at [396, 477] on p "[PERSON_NAME] النخيل 0504420530" at bounding box center [435, 472] width 80 height 63
copy p "0504420530"
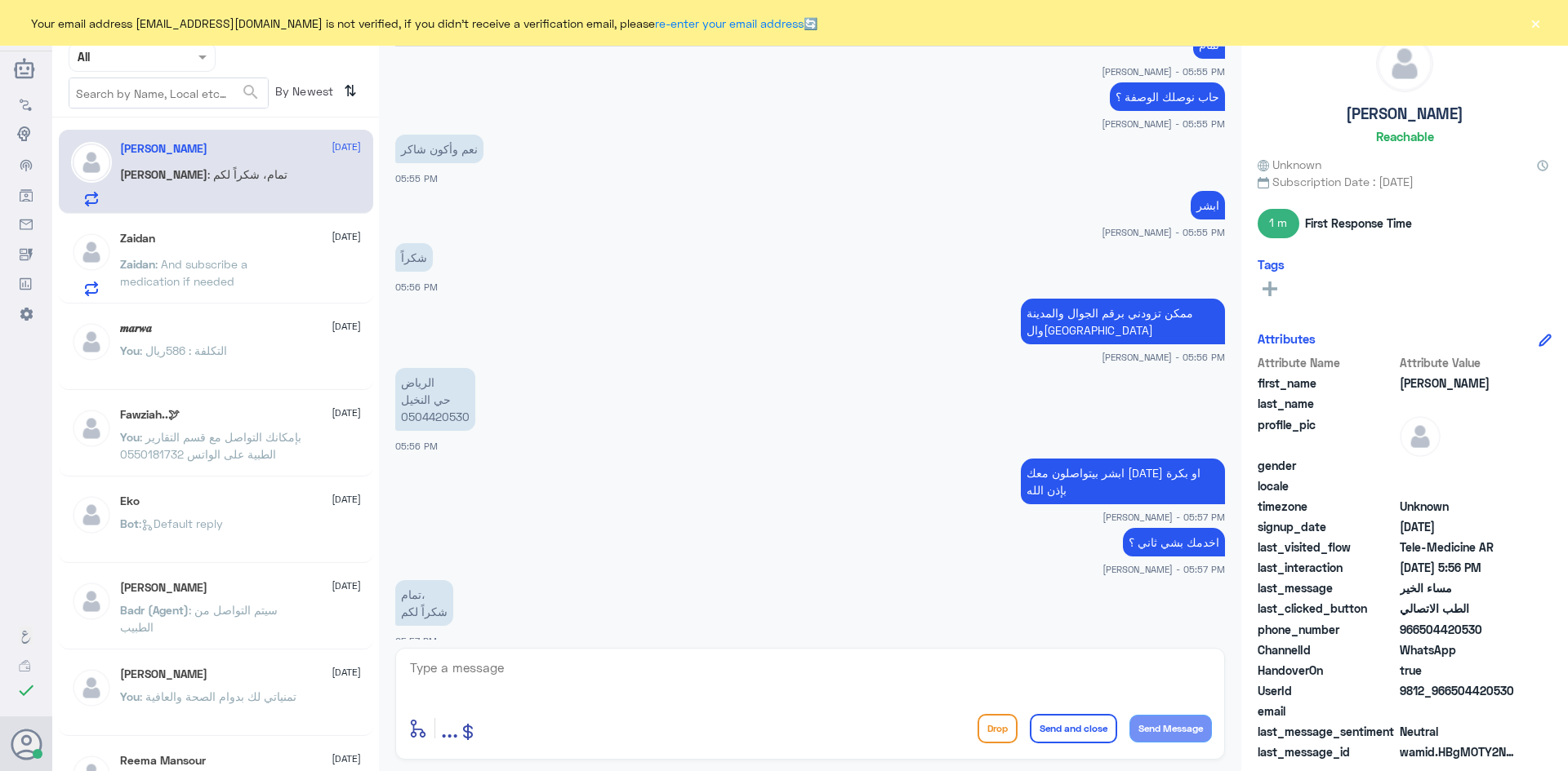
click at [1102, 649] on div "enter flow name ... Drop Send and close Send Message" at bounding box center [810, 704] width 830 height 111
click at [712, 658] on textarea at bounding box center [810, 677] width 804 height 40
type textarea "العفو وتمنياتنا لك بدوام الصحة والعافية"
click at [1090, 736] on button "Send and close" at bounding box center [1073, 728] width 88 height 30
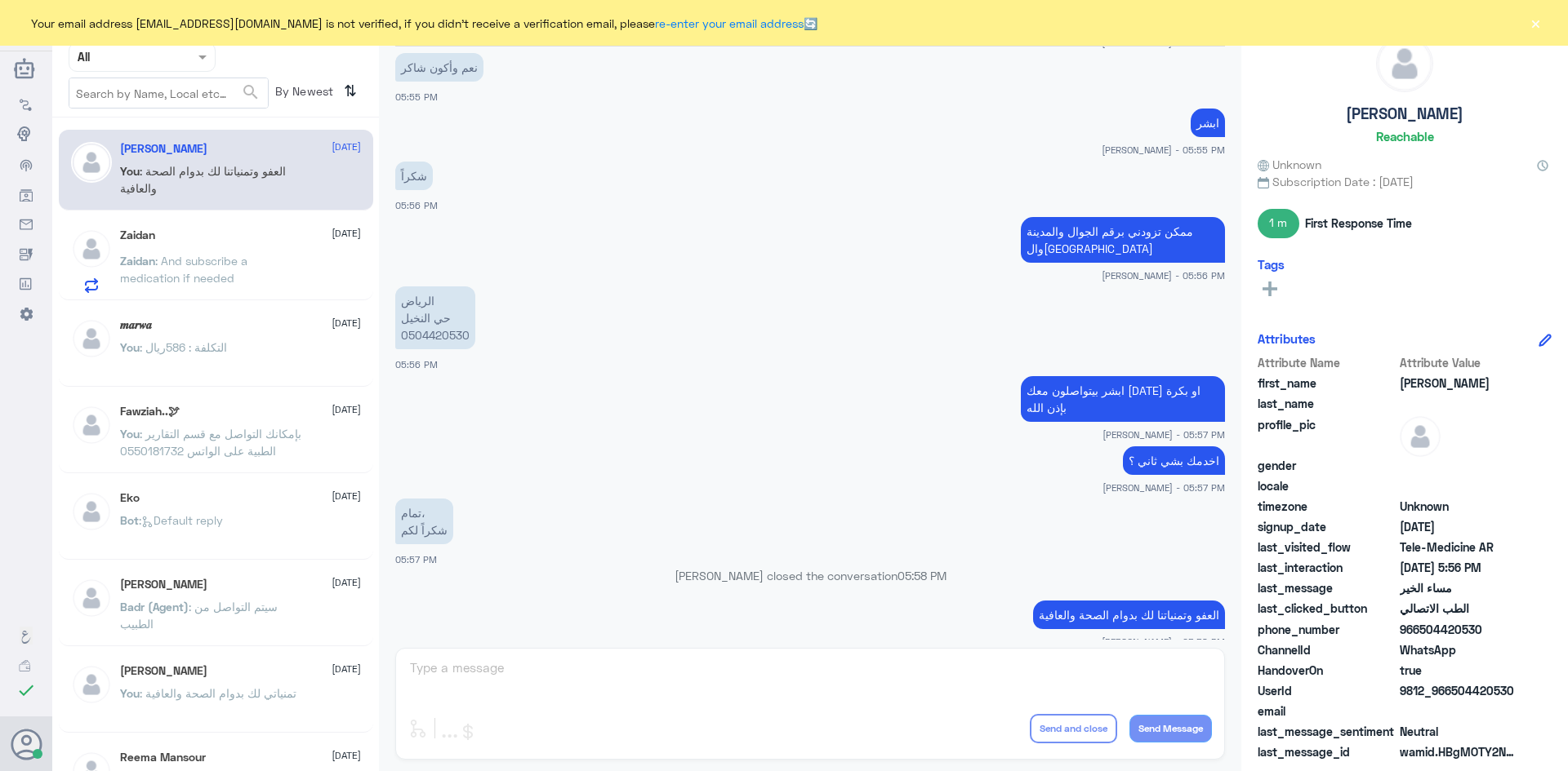
click at [270, 265] on p "Zaidan : And subscribe a medication if needed" at bounding box center [212, 272] width 184 height 41
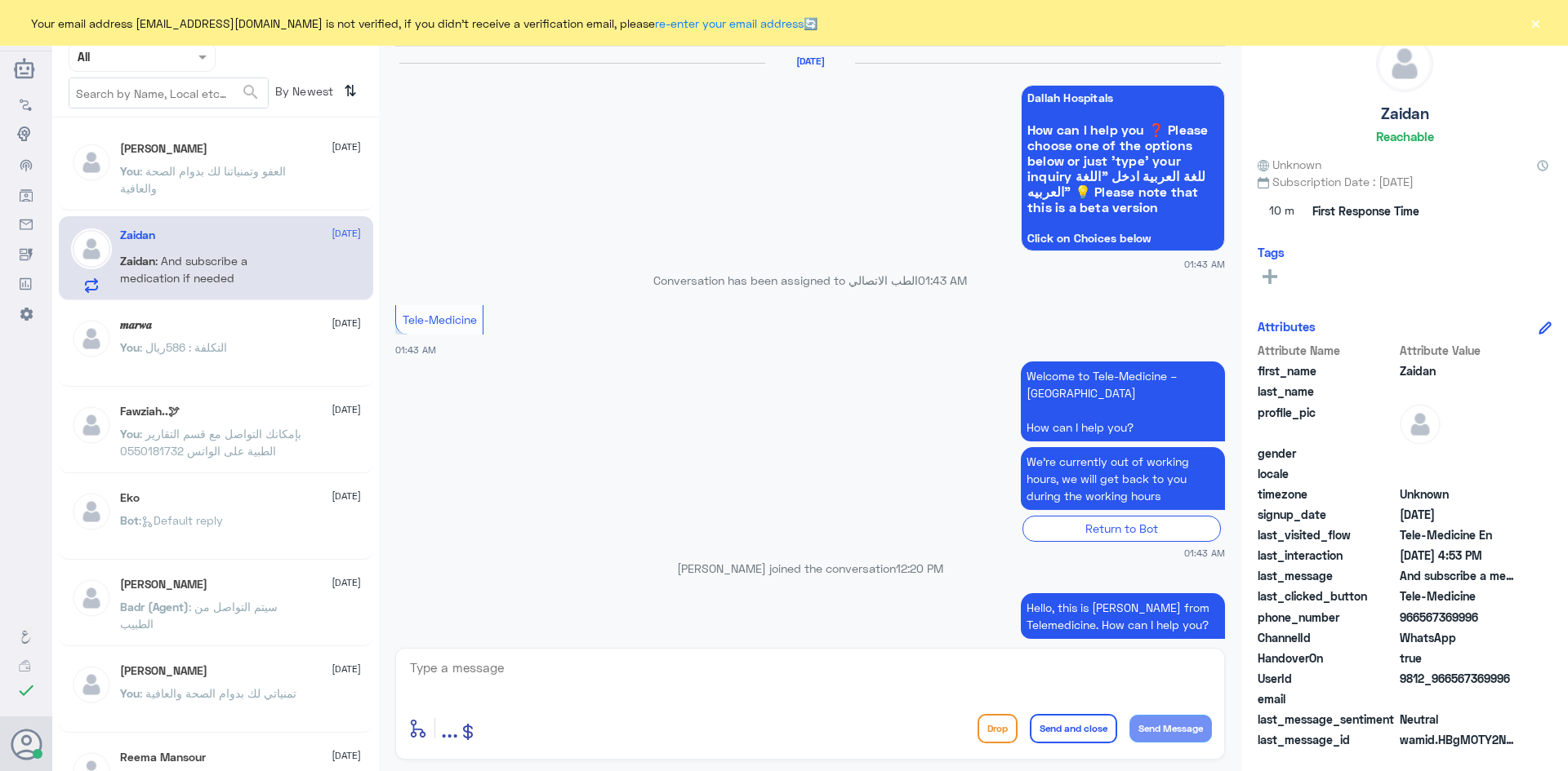
scroll to position [1001, 0]
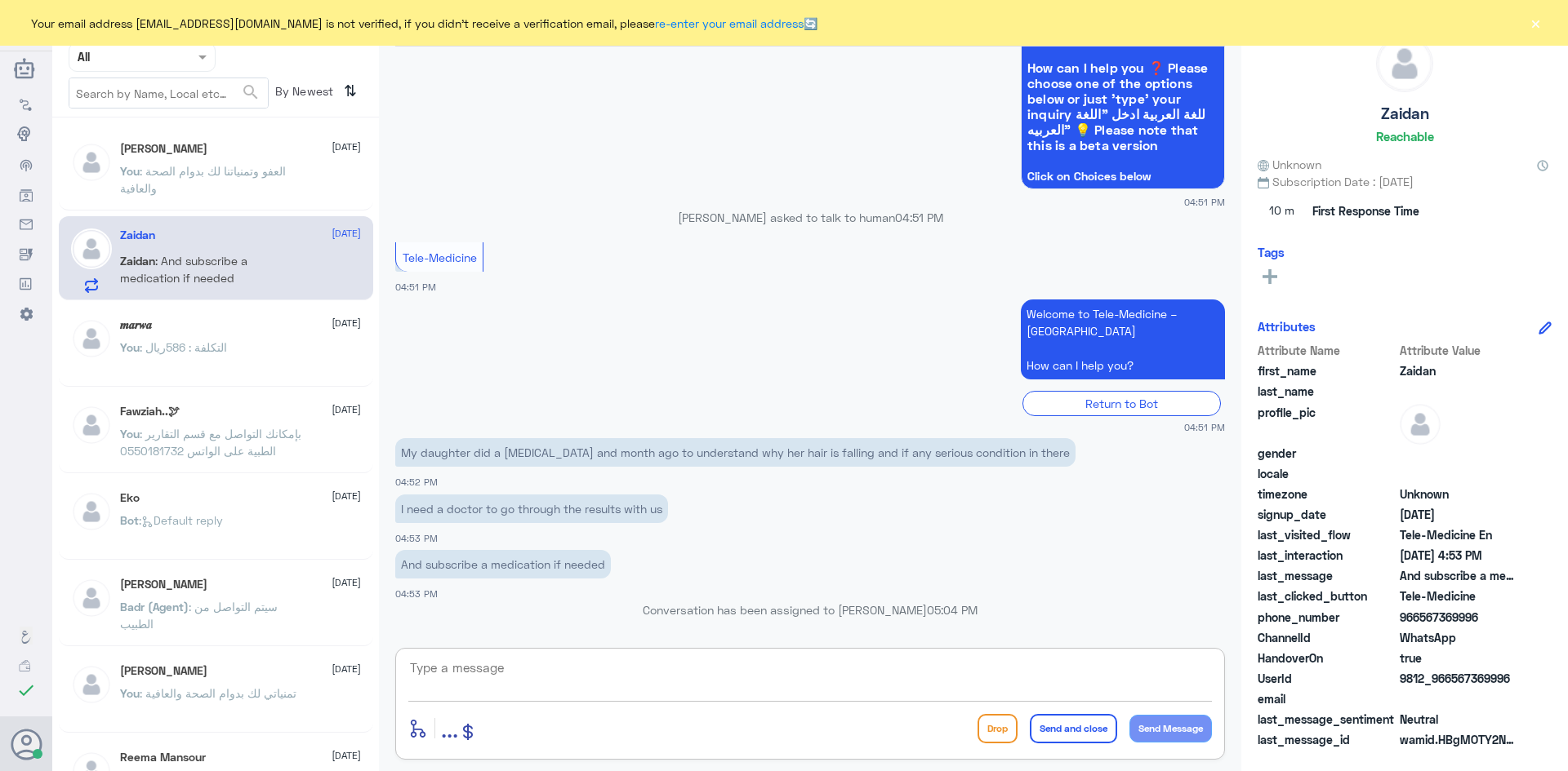
click at [984, 678] on textarea at bounding box center [810, 677] width 804 height 40
paste textarea ""You can use the instant consultation through the application so that the docto…"
click at [410, 665] on textarea ""You can use the instant consultation through the application so that the docto…" at bounding box center [810, 677] width 804 height 40
type textarea "You can use the instant consultation through the application so that the doctor…"
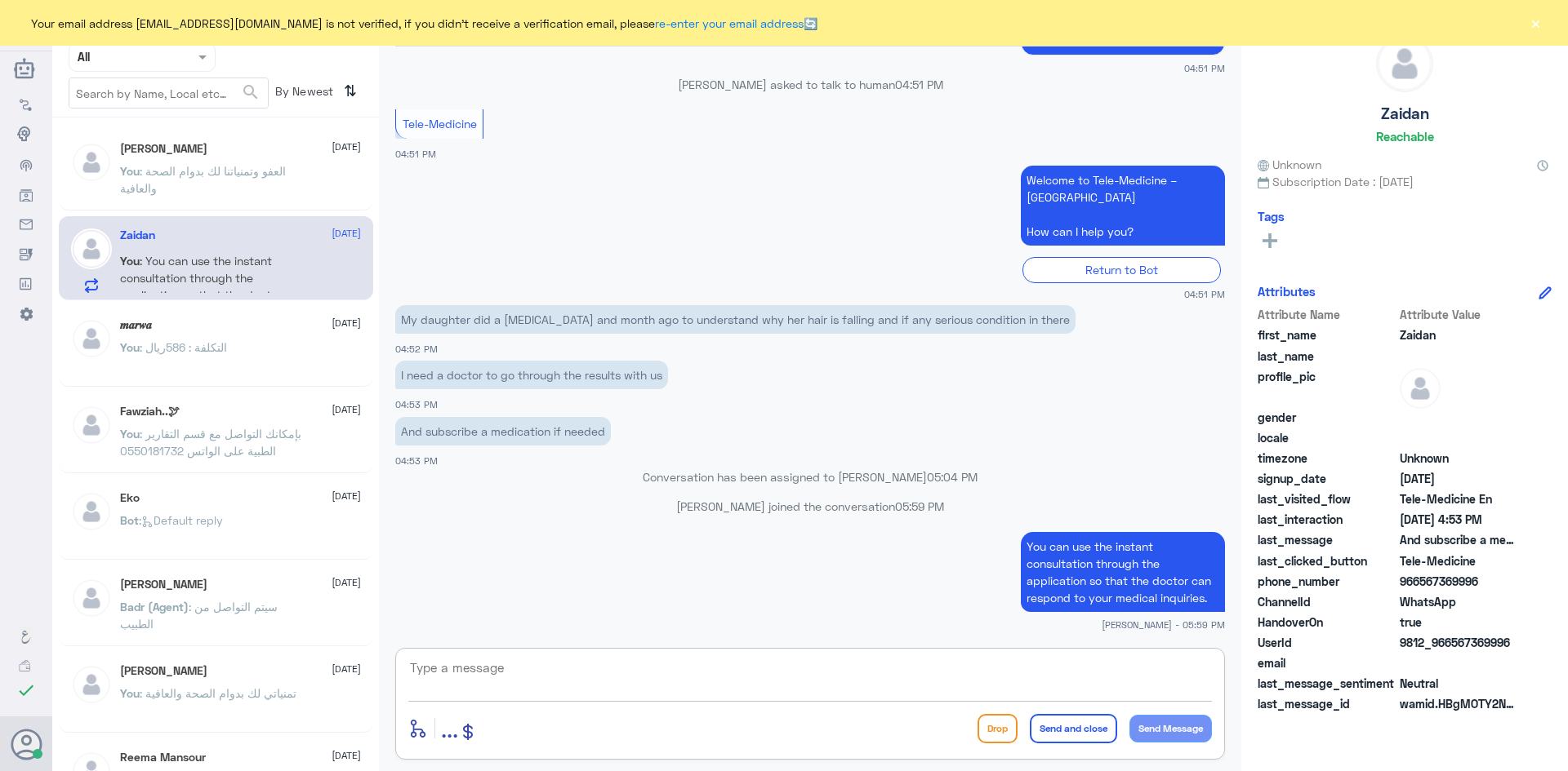
click at [189, 156] on div "[PERSON_NAME] [DATE] You : العفو وتمنياتنا لك بدوام الصحة والعافية" at bounding box center [240, 173] width 241 height 61
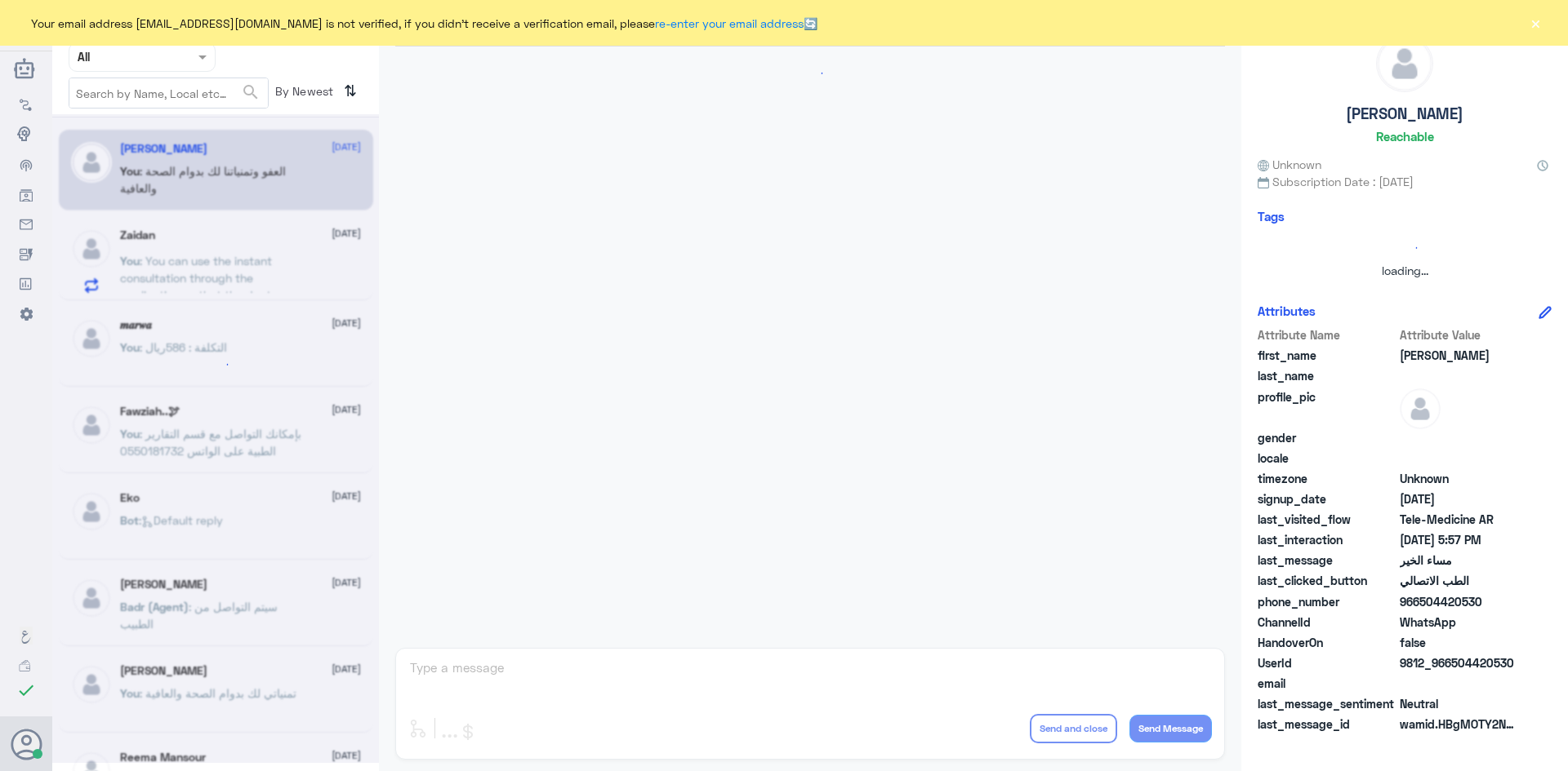
scroll to position [658, 0]
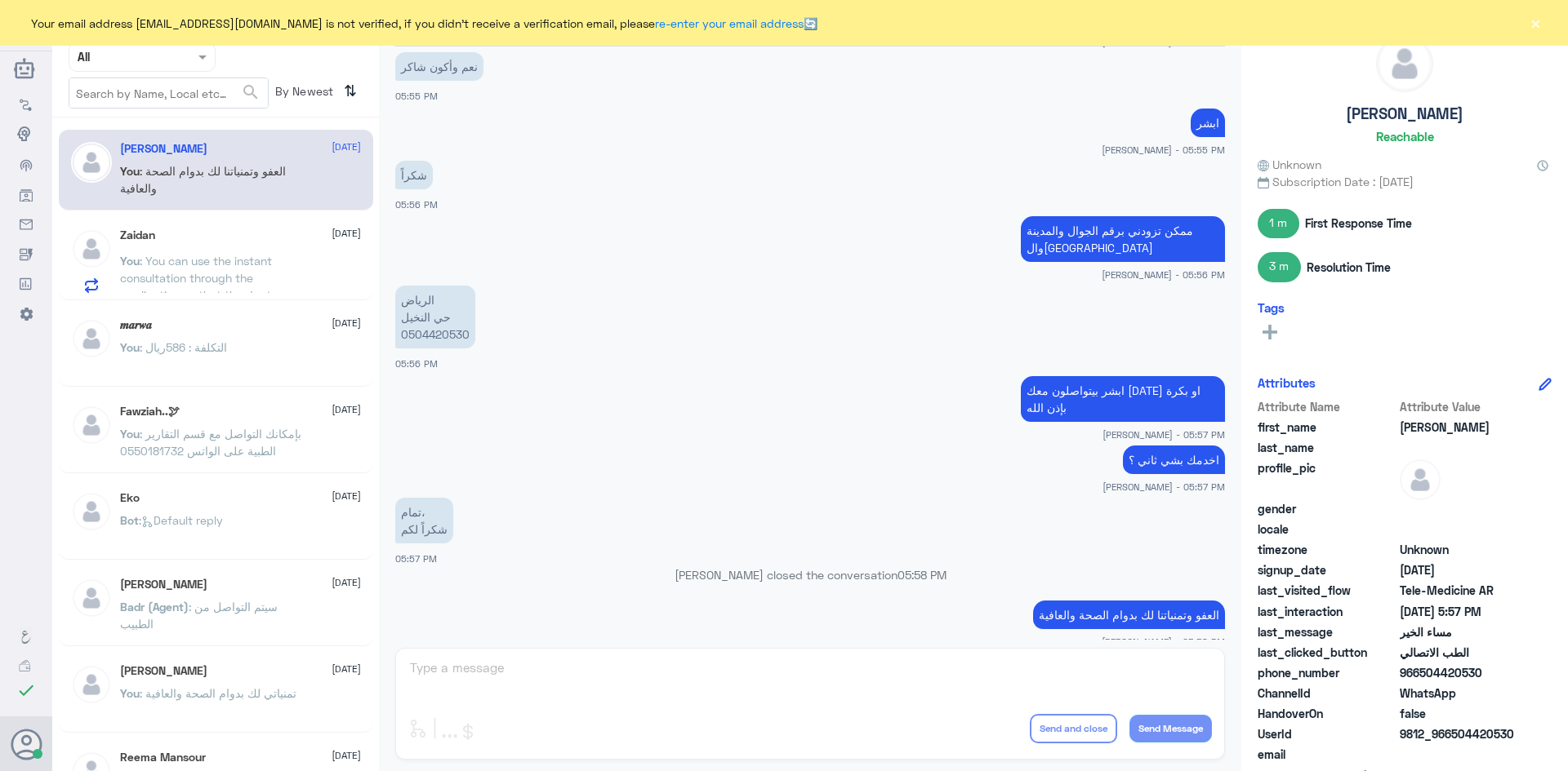
click at [218, 250] on div "Zaidan [DATE] You : You can use the instant consultation through the applicatio…" at bounding box center [240, 261] width 241 height 65
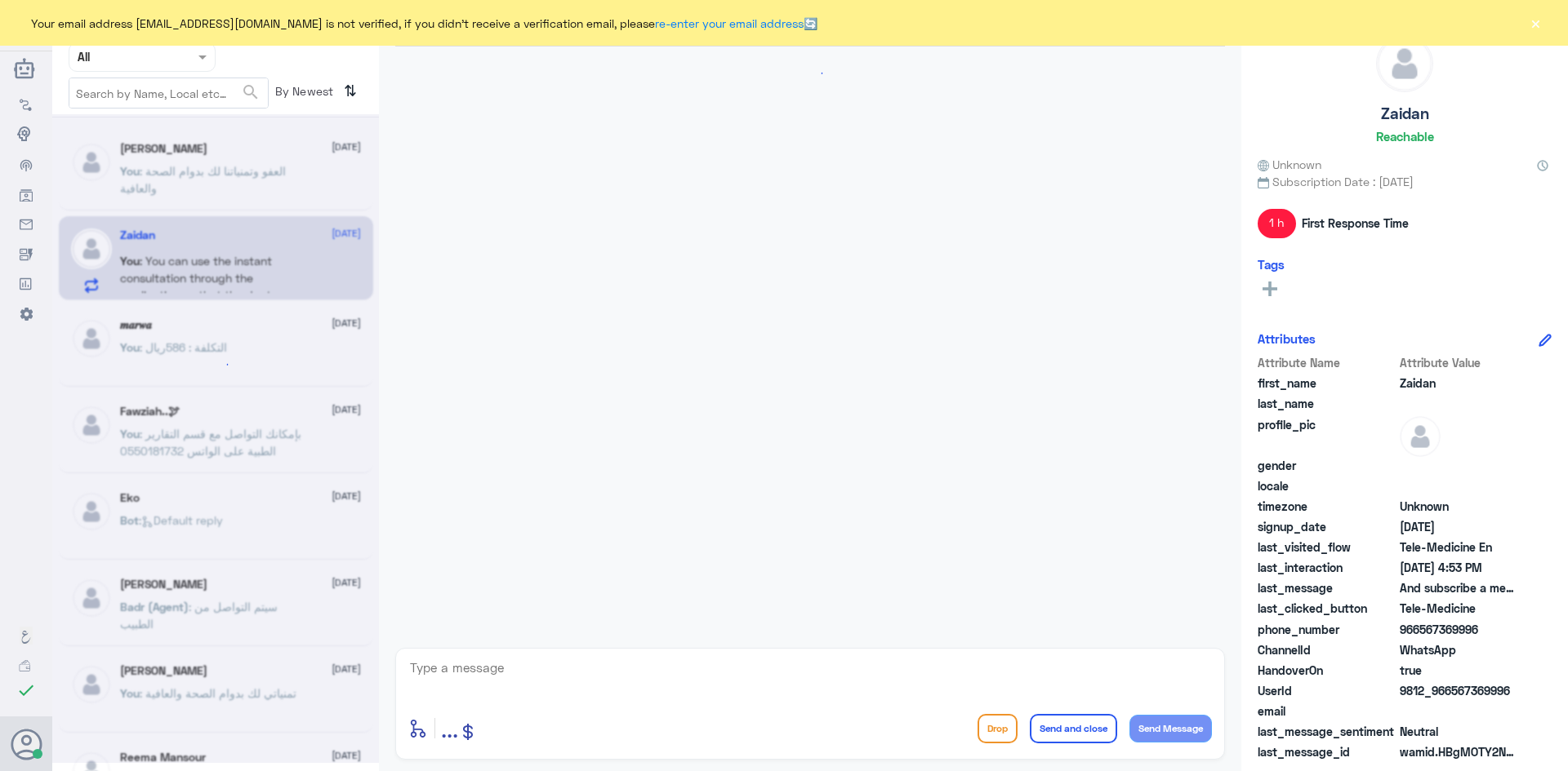
scroll to position [946, 0]
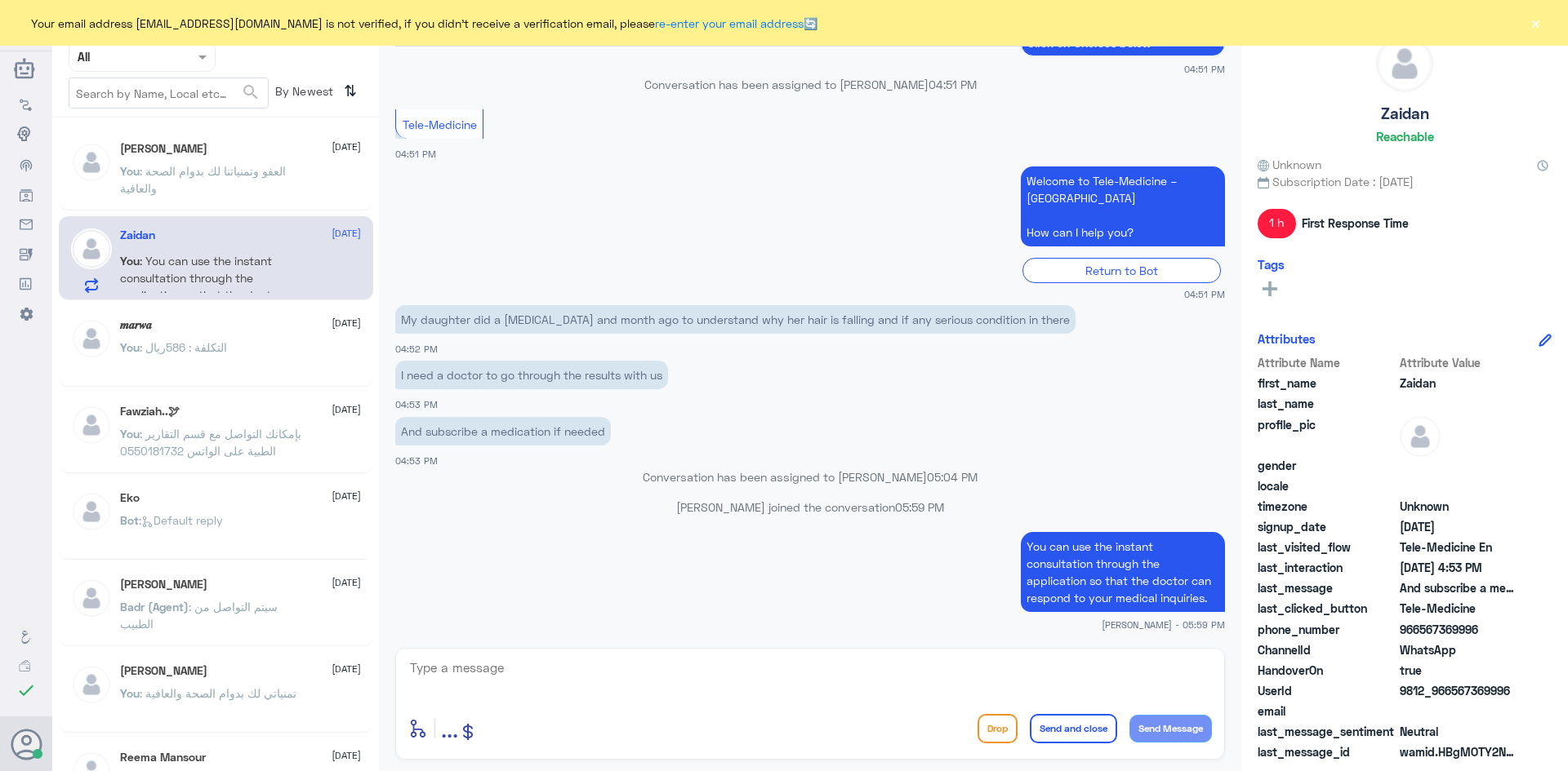
click at [1535, 26] on button "×" at bounding box center [1535, 22] width 16 height 16
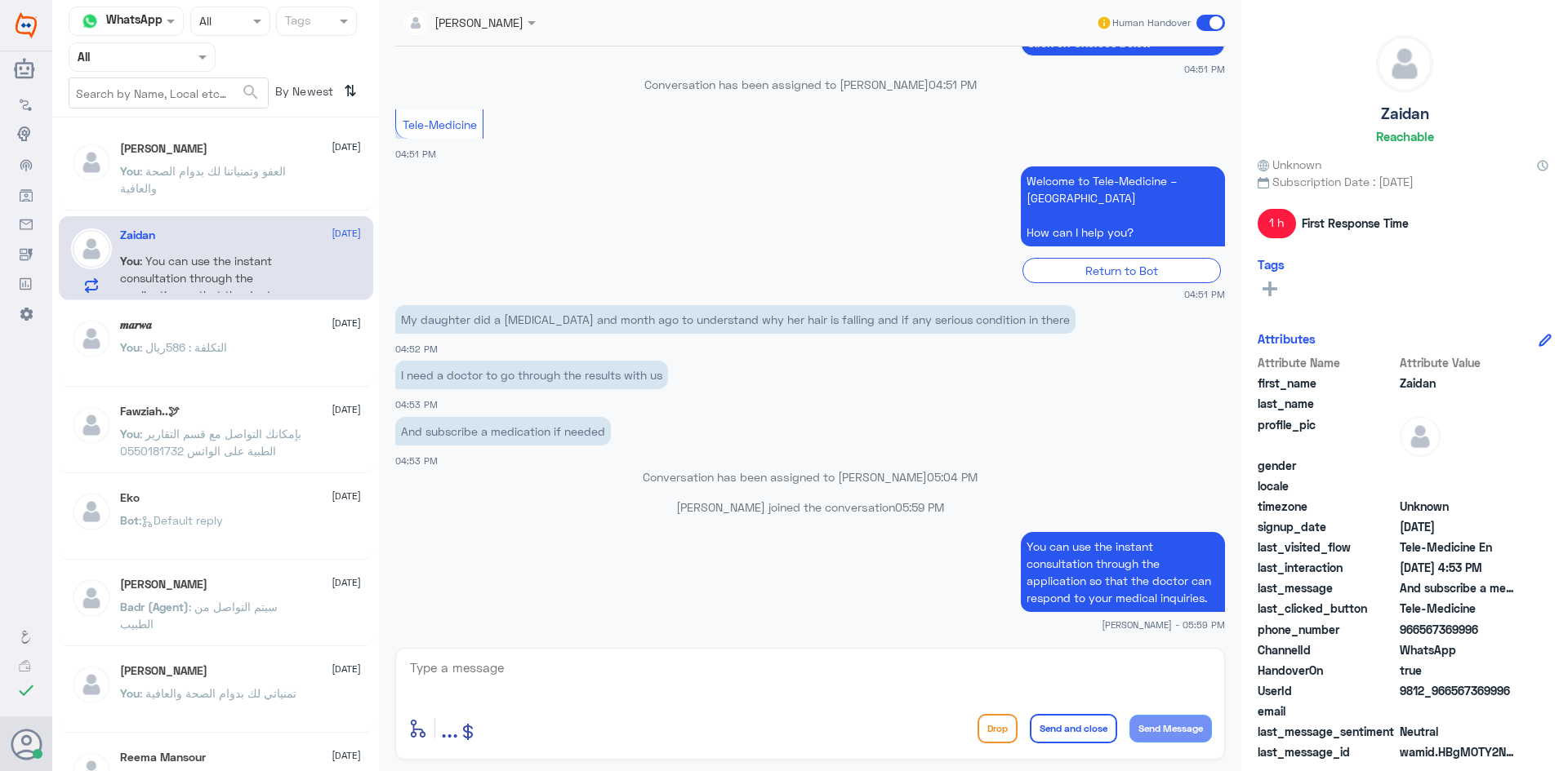
click at [1200, 26] on span at bounding box center [1210, 22] width 29 height 16
click at [0, 0] on input "checkbox" at bounding box center [0, 0] width 0 height 0
